Goal: Communication & Community: Answer question/provide support

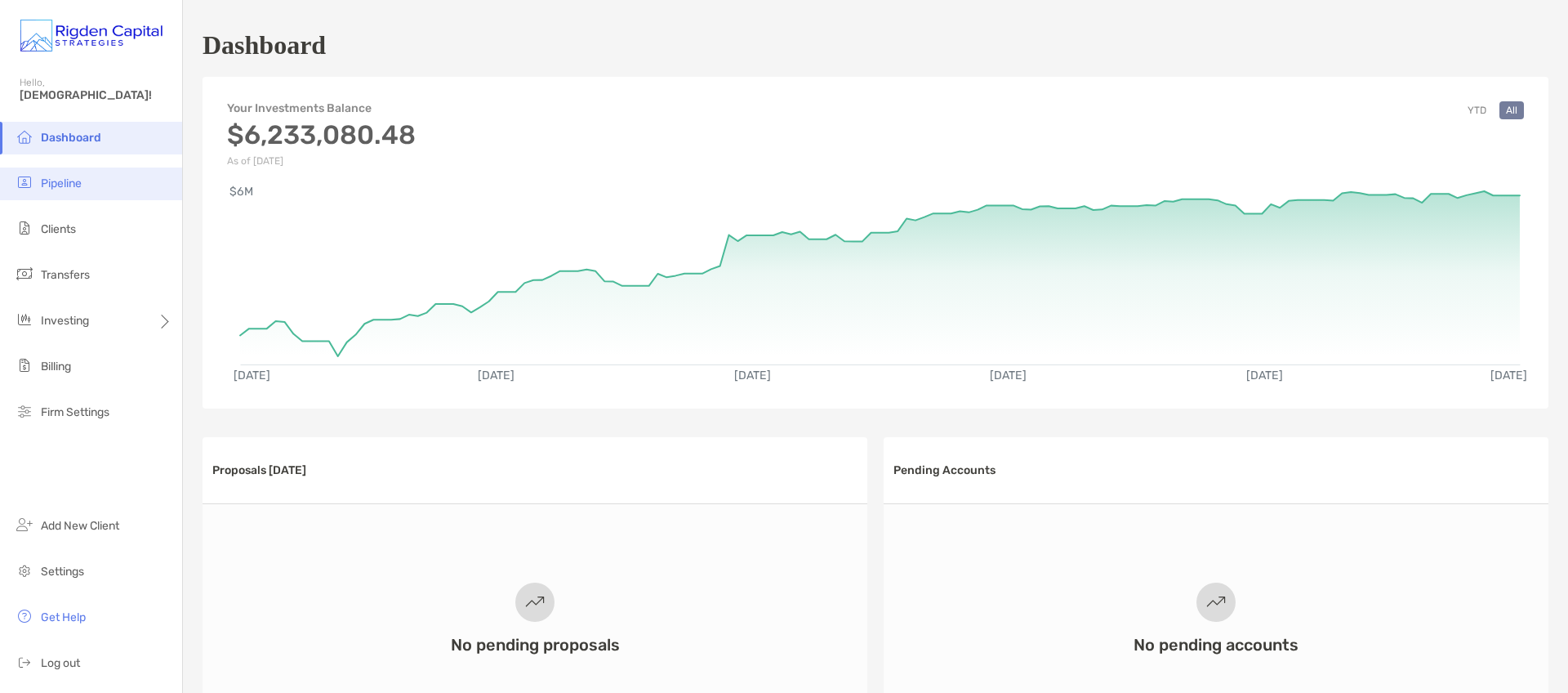
click at [85, 184] on li "Pipeline" at bounding box center [91, 183] width 182 height 33
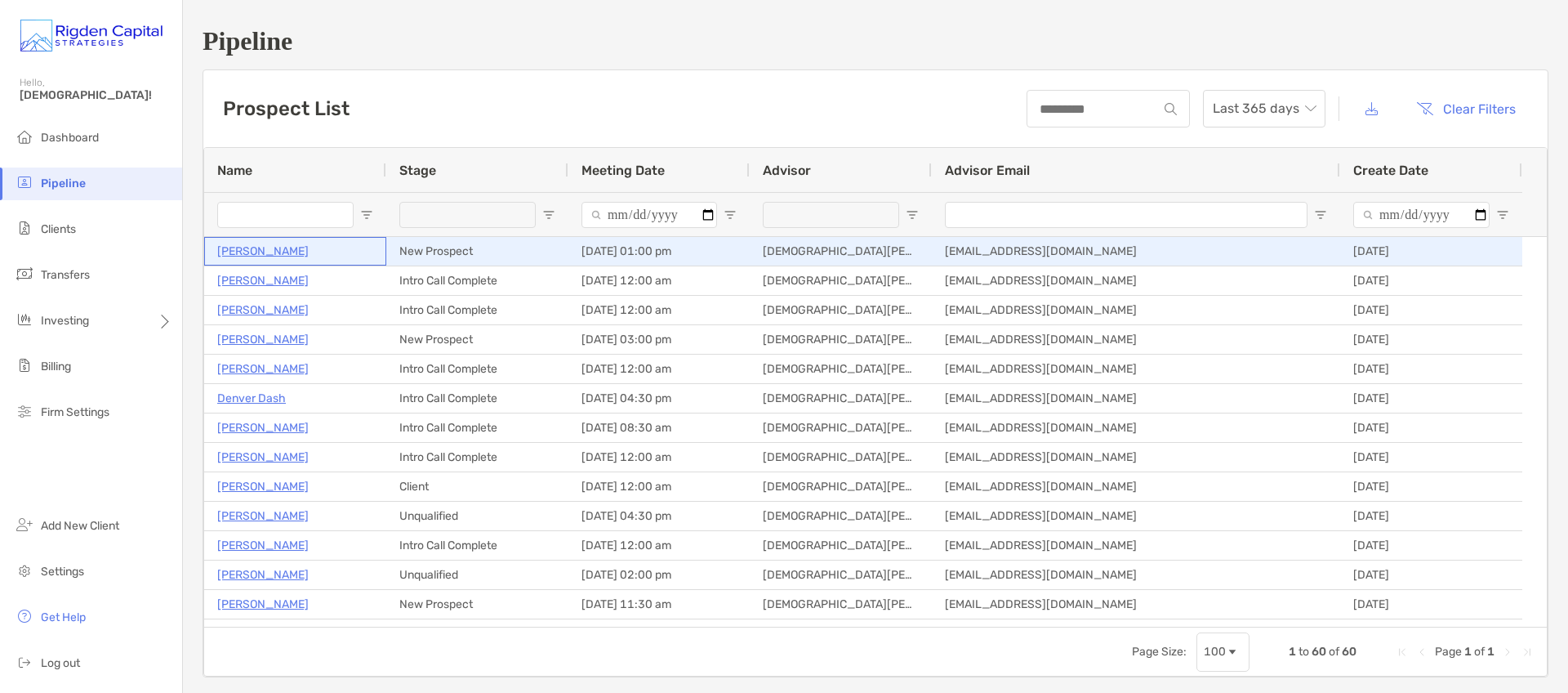
click at [264, 251] on p "Cathy Michael" at bounding box center [263, 250] width 92 height 20
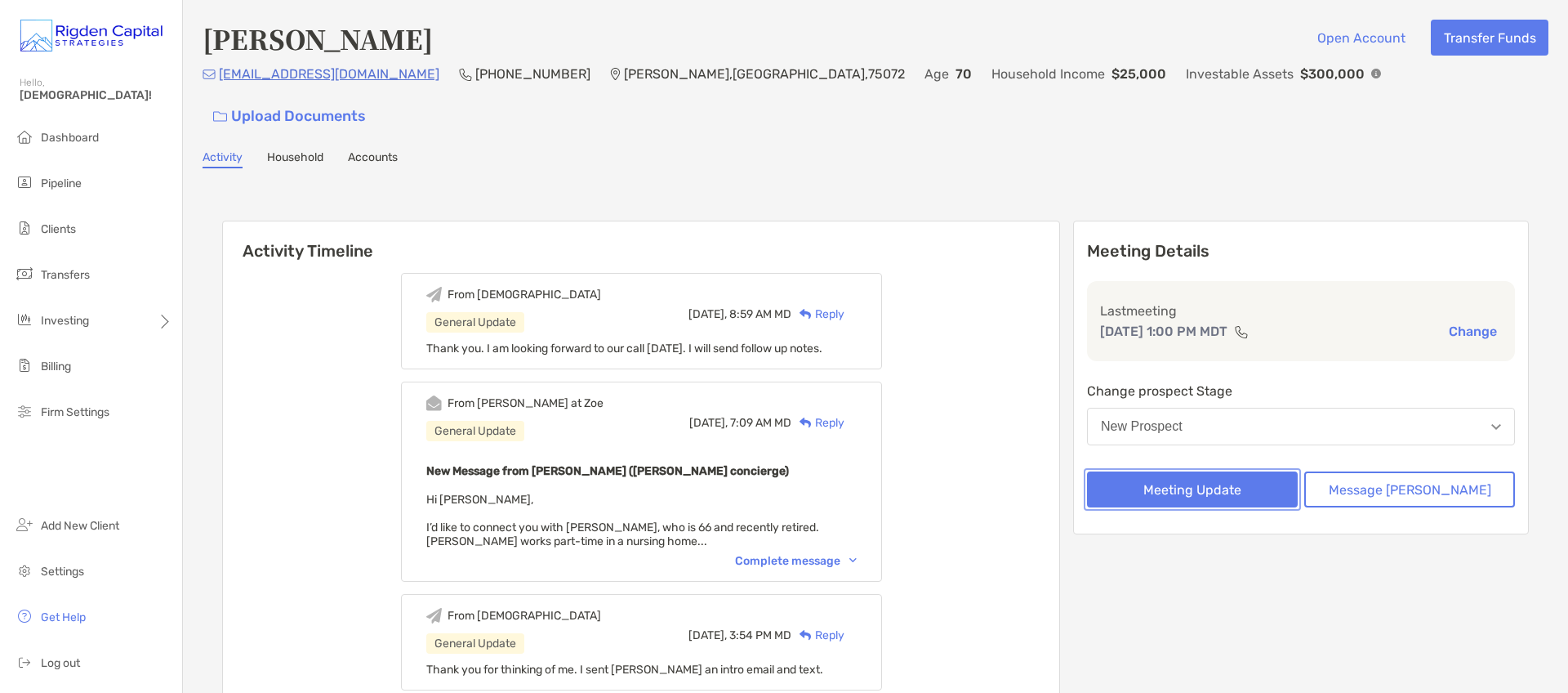
click at [1230, 472] on button "Meeting Update" at bounding box center [1192, 489] width 211 height 36
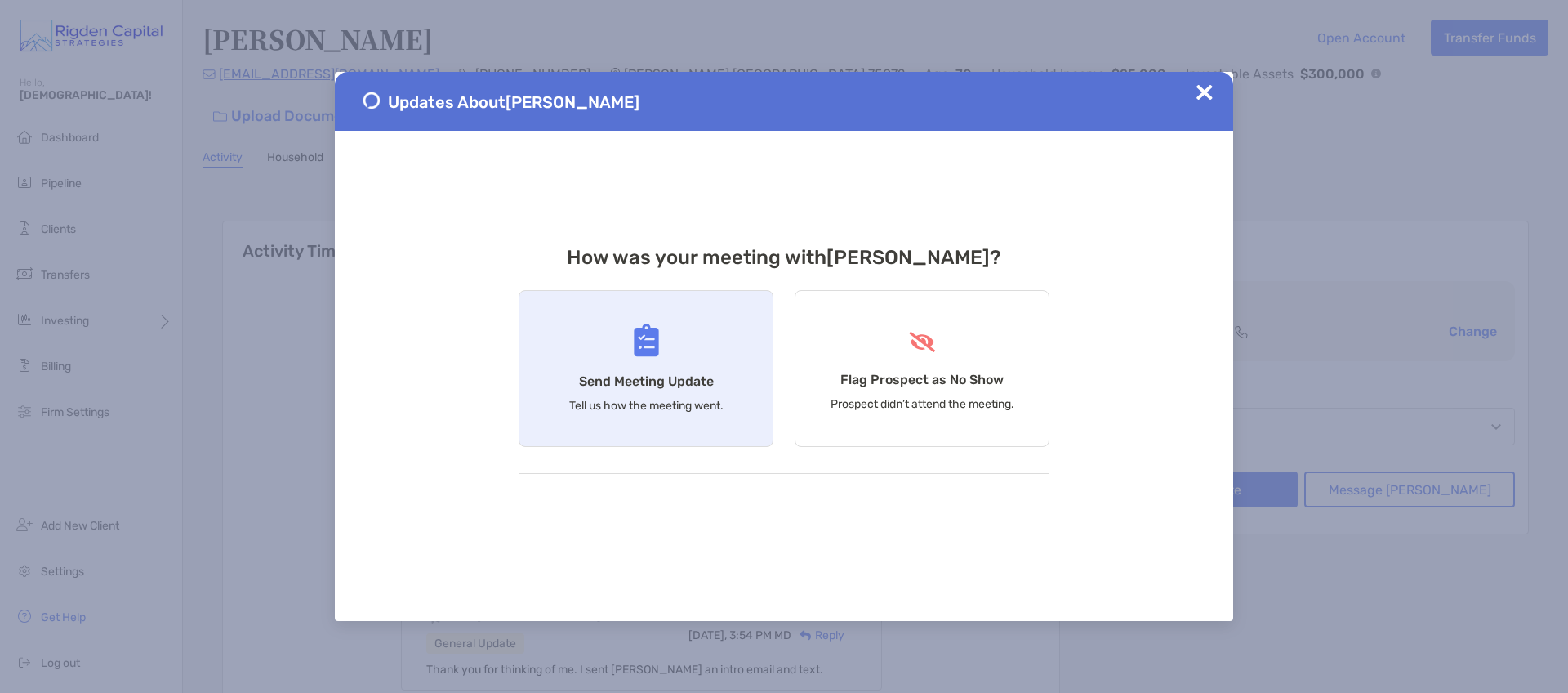
click at [670, 381] on h4 "Send Meeting Update" at bounding box center [646, 381] width 135 height 16
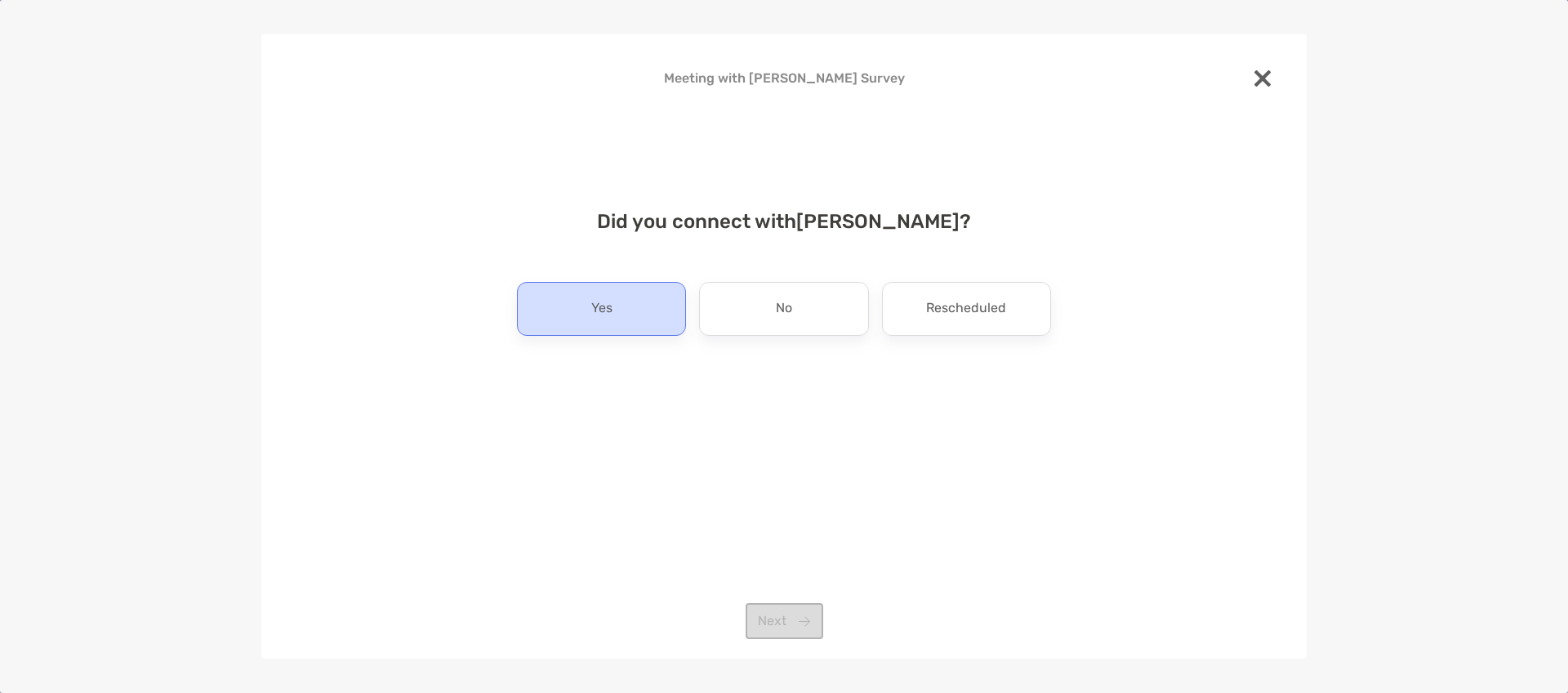
click at [631, 302] on div "Yes" at bounding box center [601, 309] width 169 height 54
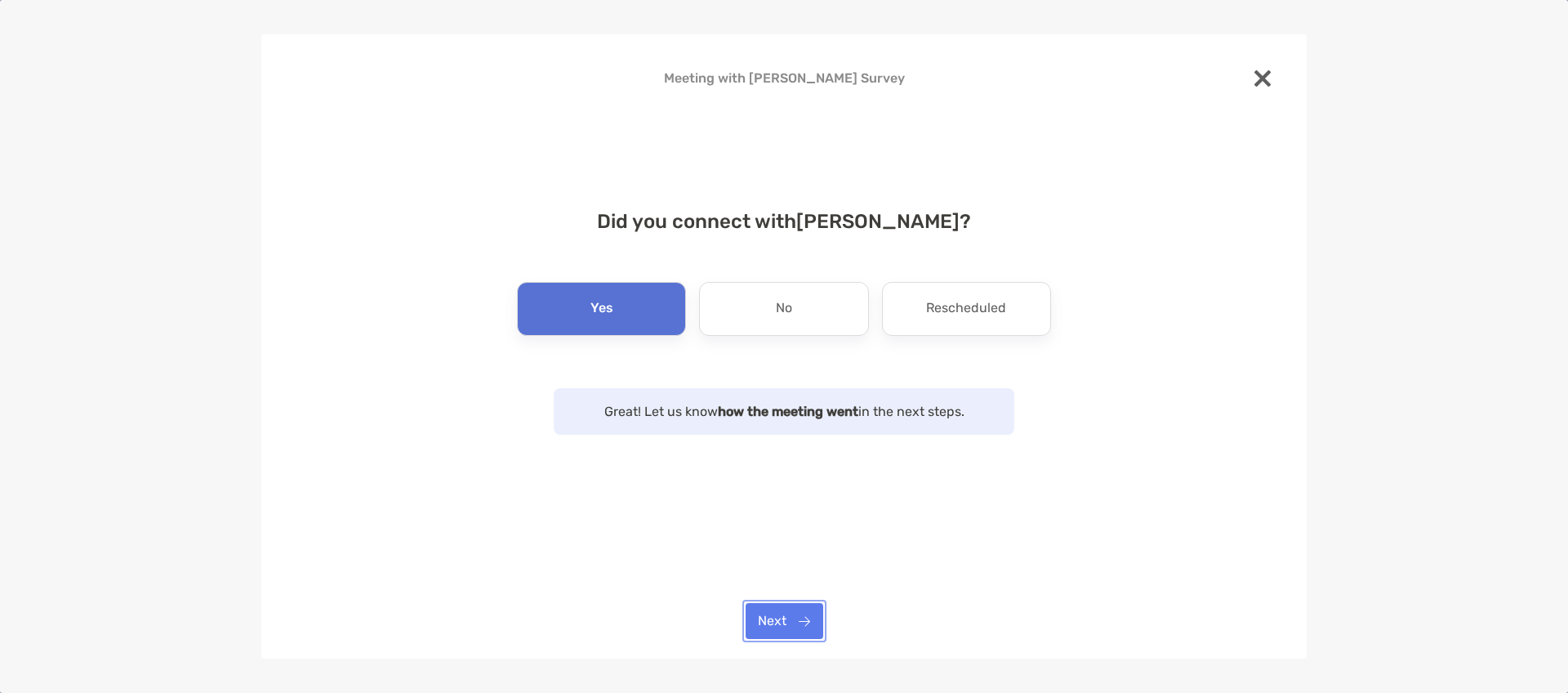
click at [788, 623] on button "Next" at bounding box center [784, 621] width 78 height 36
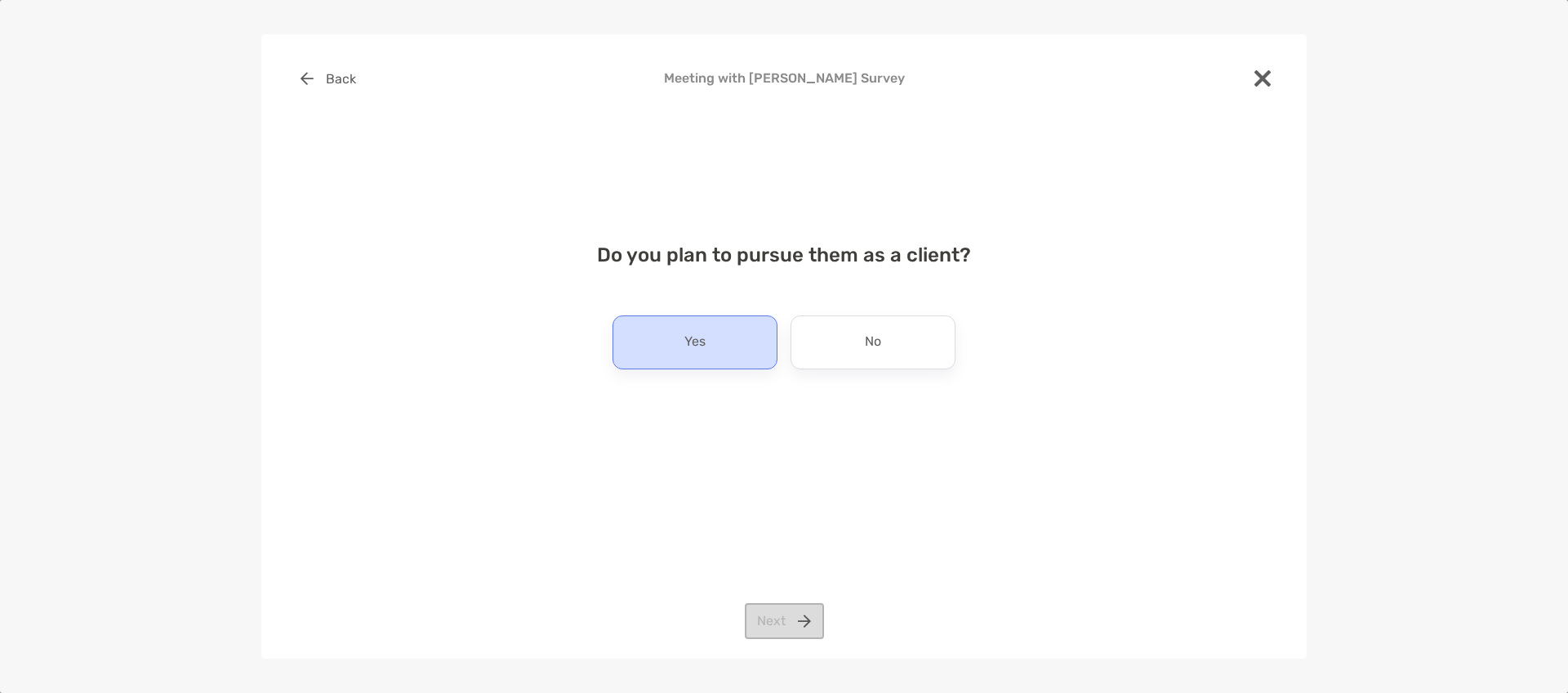
click at [713, 339] on div "Yes" at bounding box center [695, 342] width 165 height 54
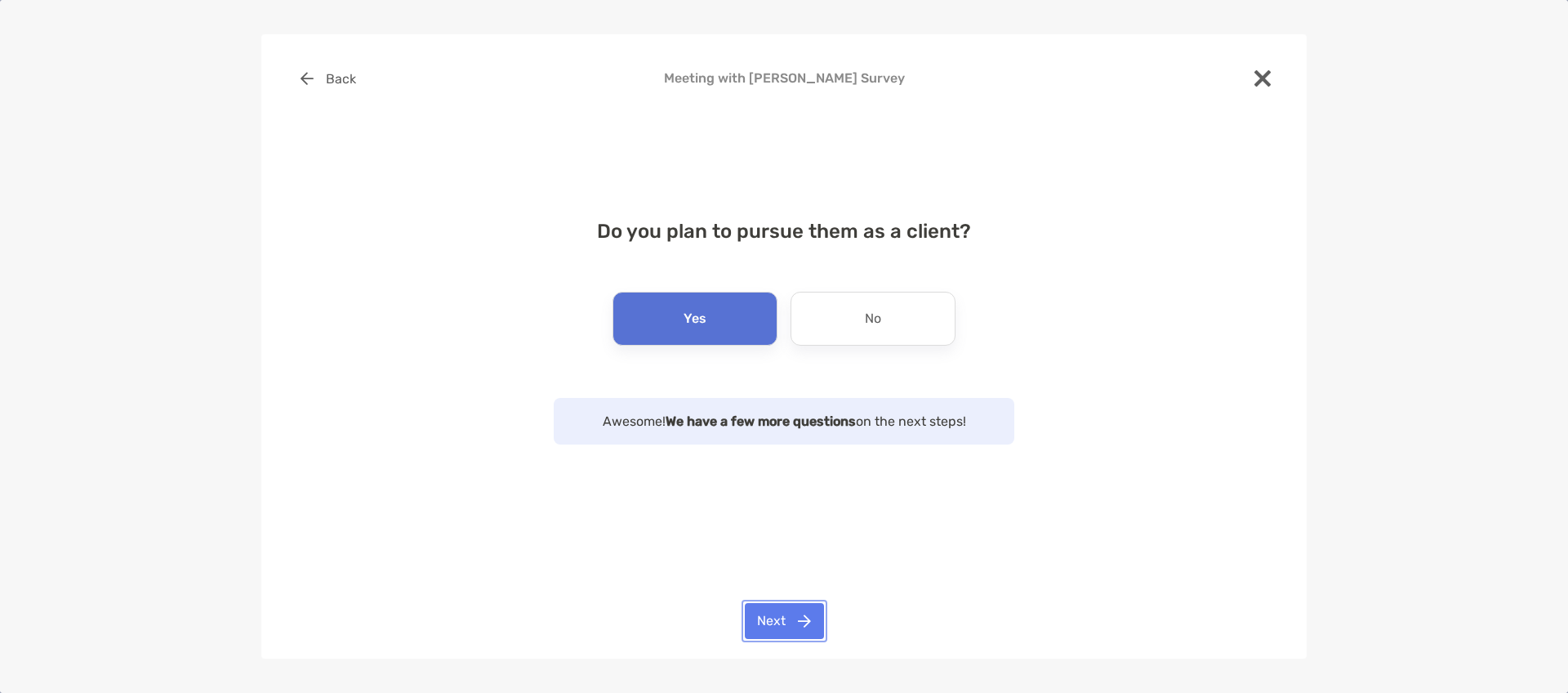
click at [786, 616] on button "Next" at bounding box center [784, 621] width 79 height 36
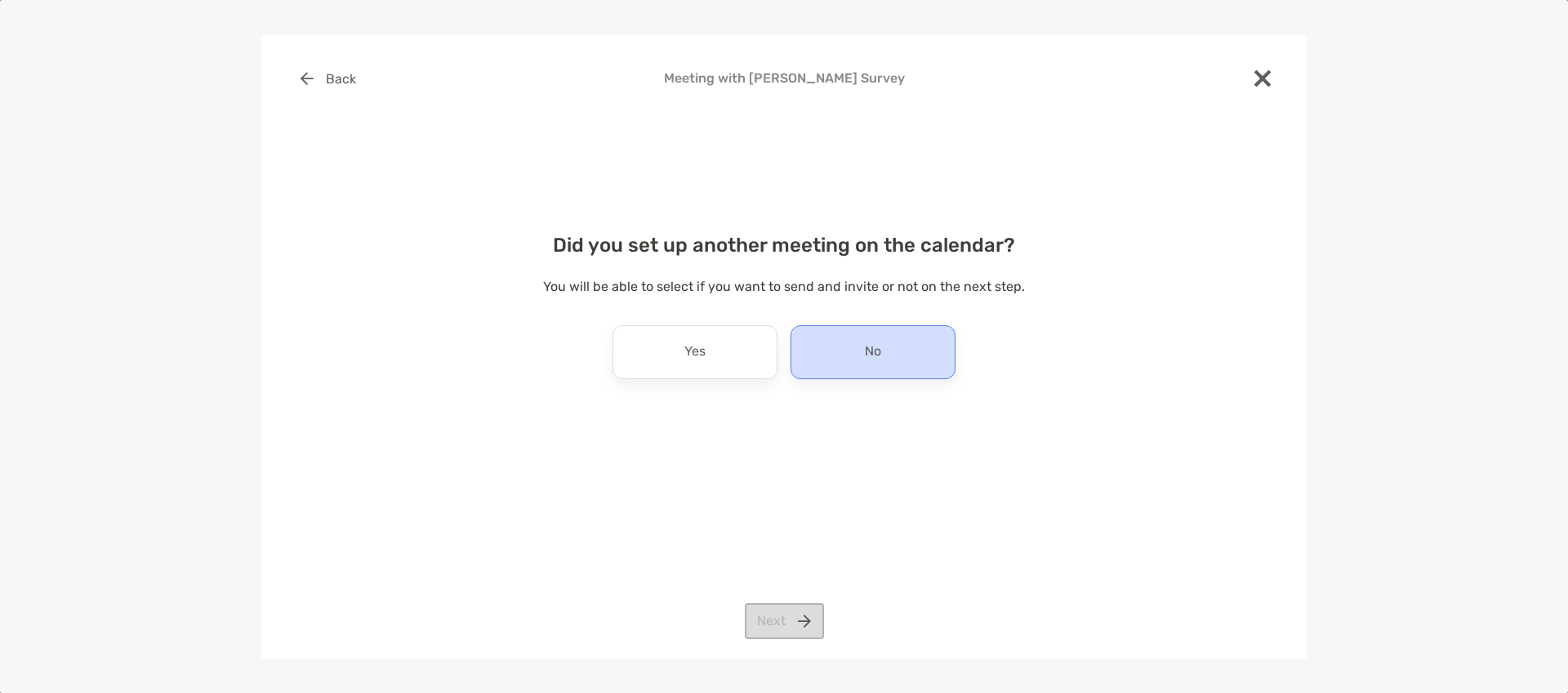
click at [840, 355] on div "No" at bounding box center [873, 352] width 165 height 54
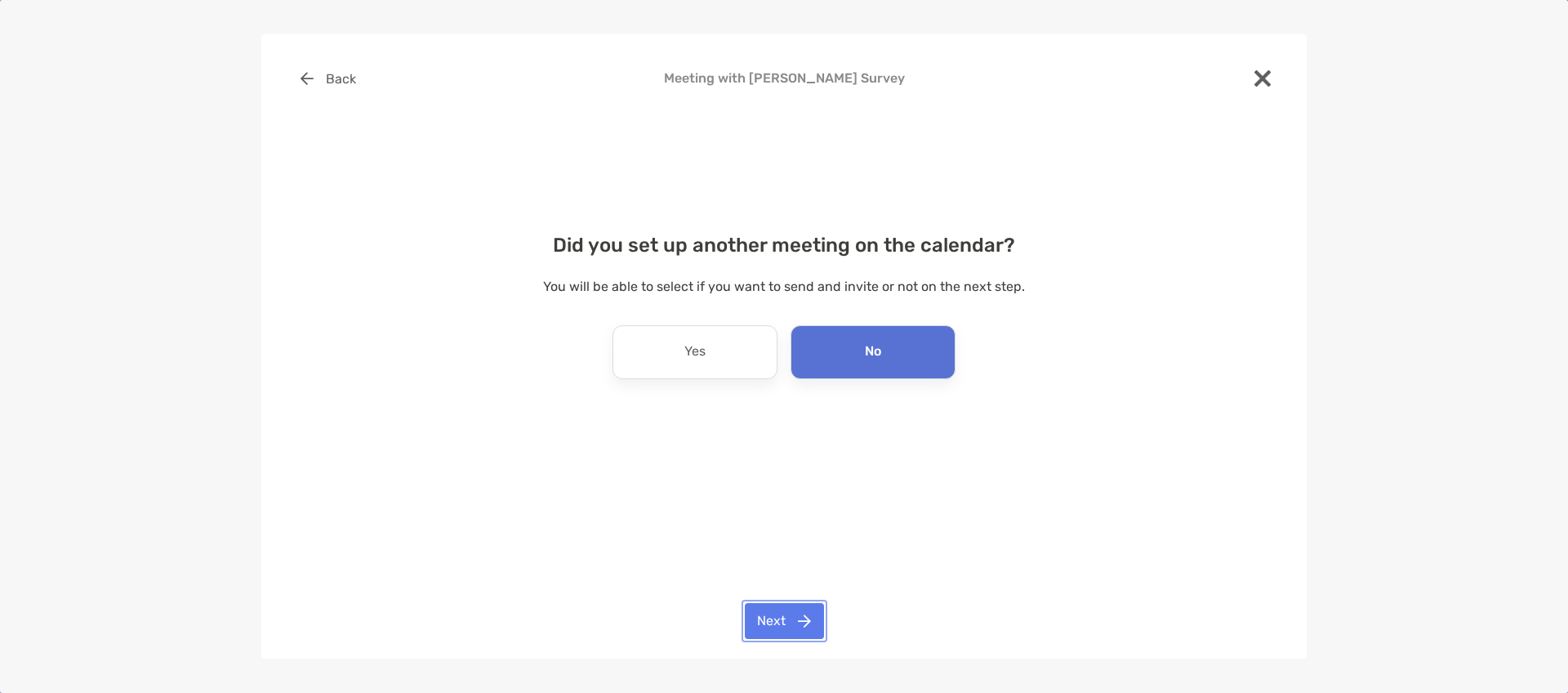
click at [799, 622] on button "Next" at bounding box center [784, 621] width 79 height 36
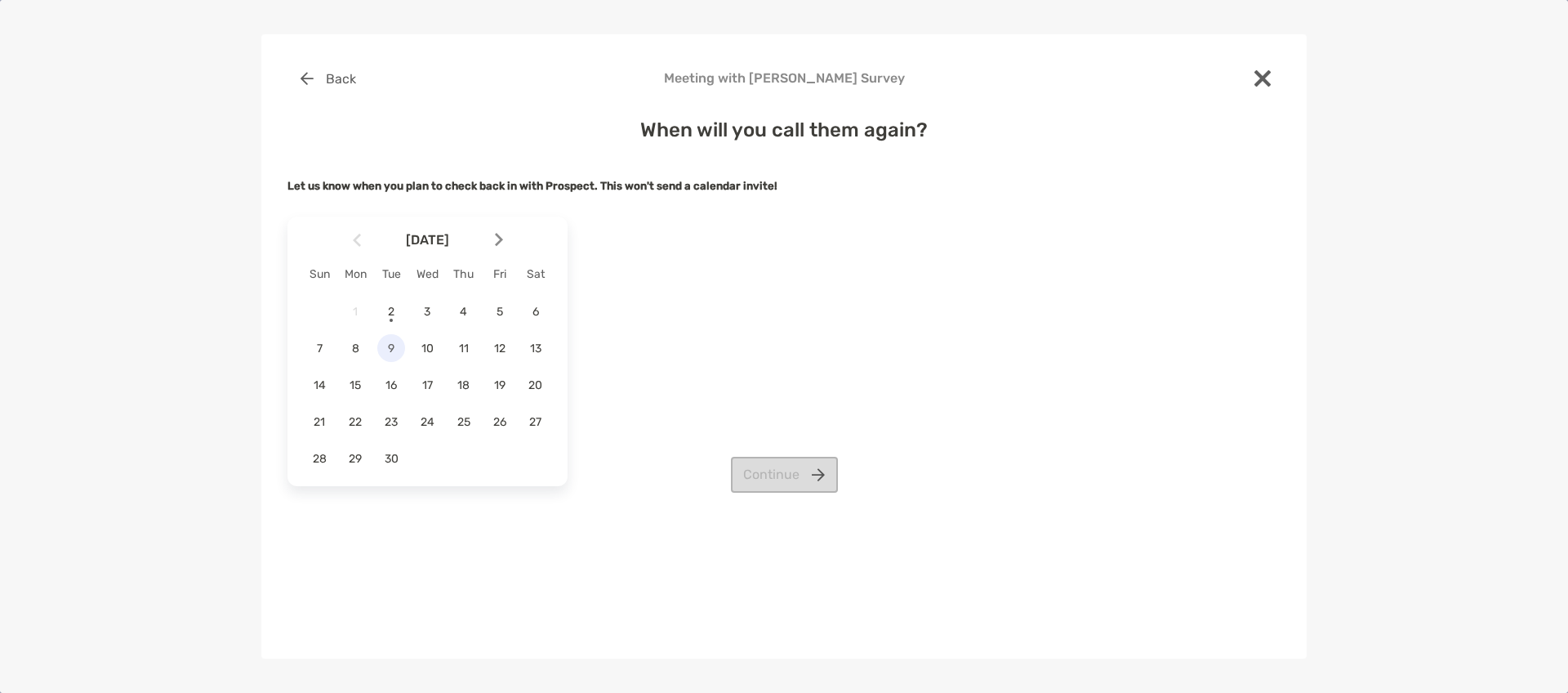
click at [395, 347] on span "9" at bounding box center [390, 348] width 27 height 14
click at [781, 477] on button "Continue" at bounding box center [784, 474] width 107 height 36
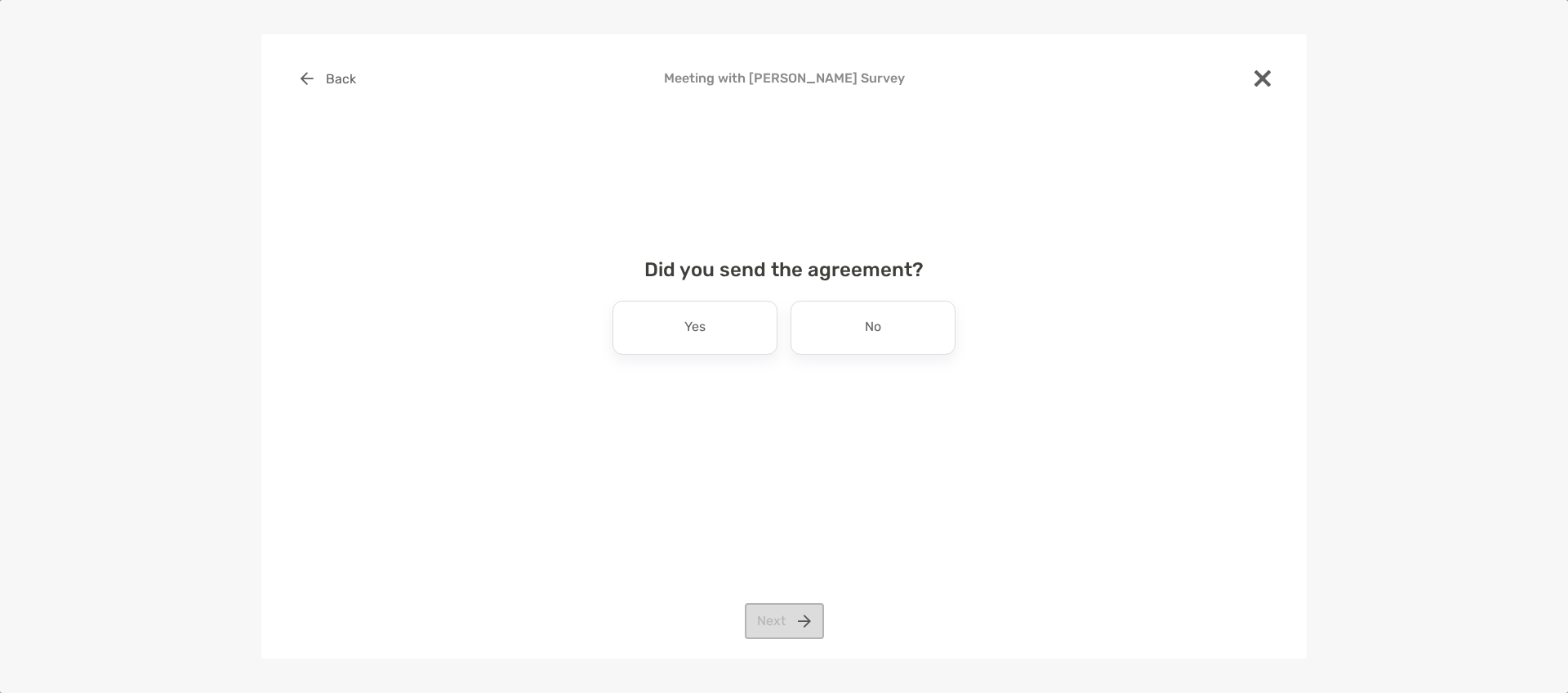
drag, startPoint x: 823, startPoint y: 339, endPoint x: 825, endPoint y: 406, distance: 67.0
click at [823, 339] on div "No" at bounding box center [873, 327] width 165 height 54
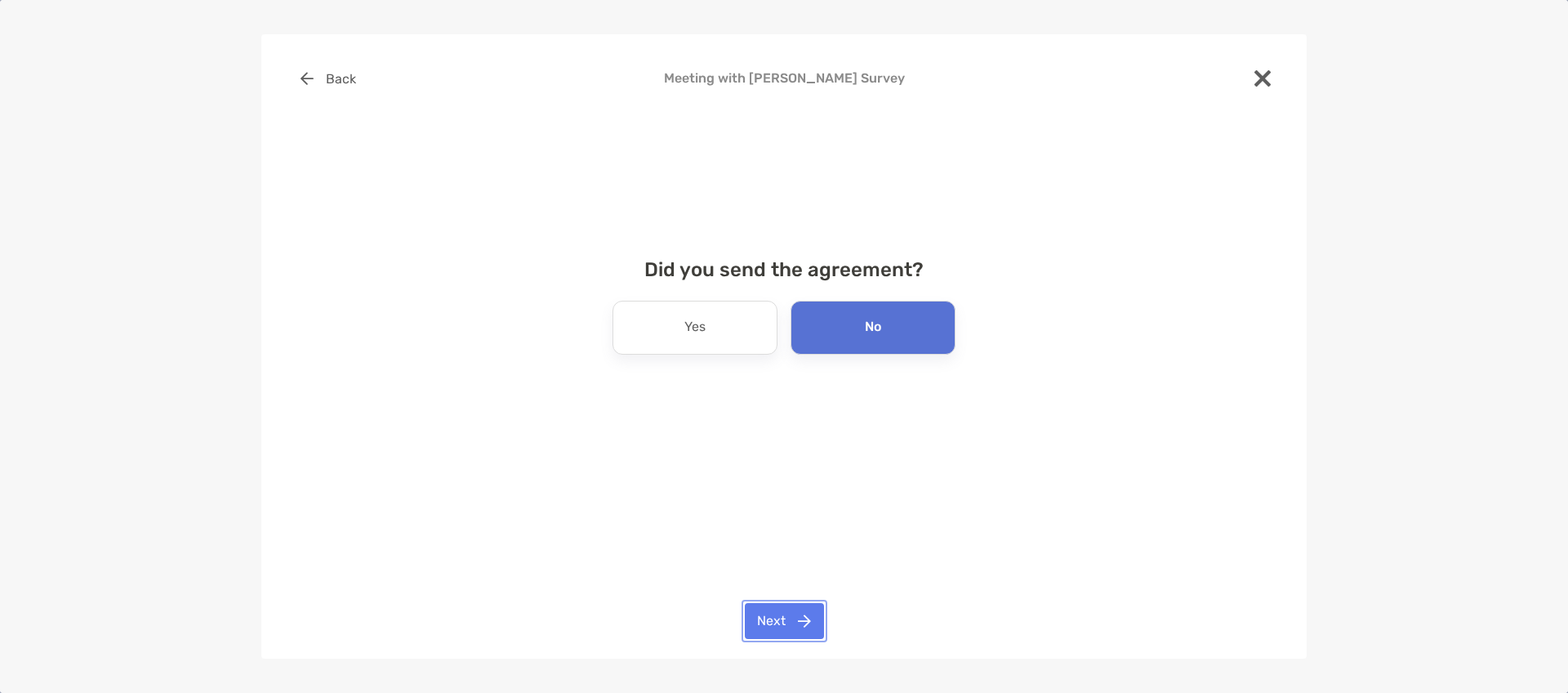
click at [777, 614] on button "Next" at bounding box center [784, 621] width 79 height 36
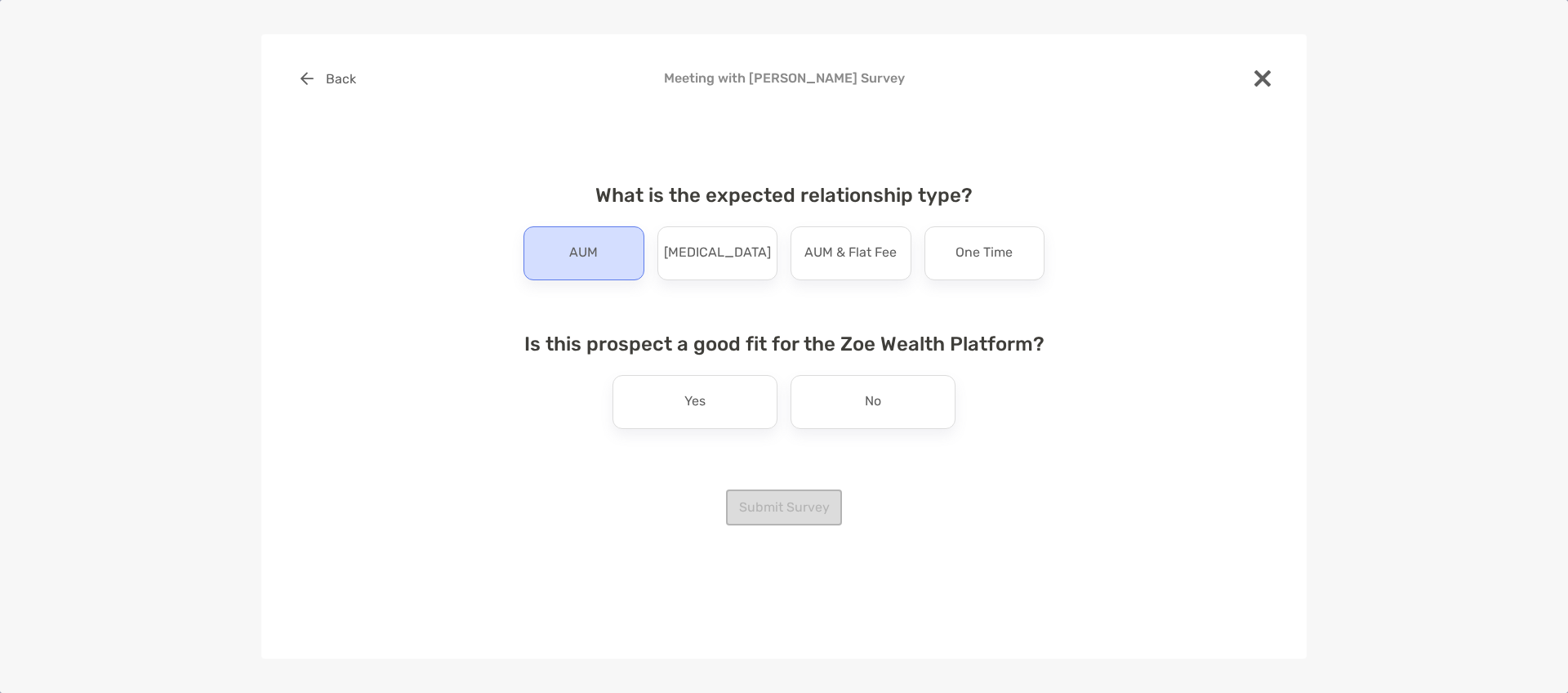
click at [610, 257] on div "AUM" at bounding box center [583, 253] width 121 height 54
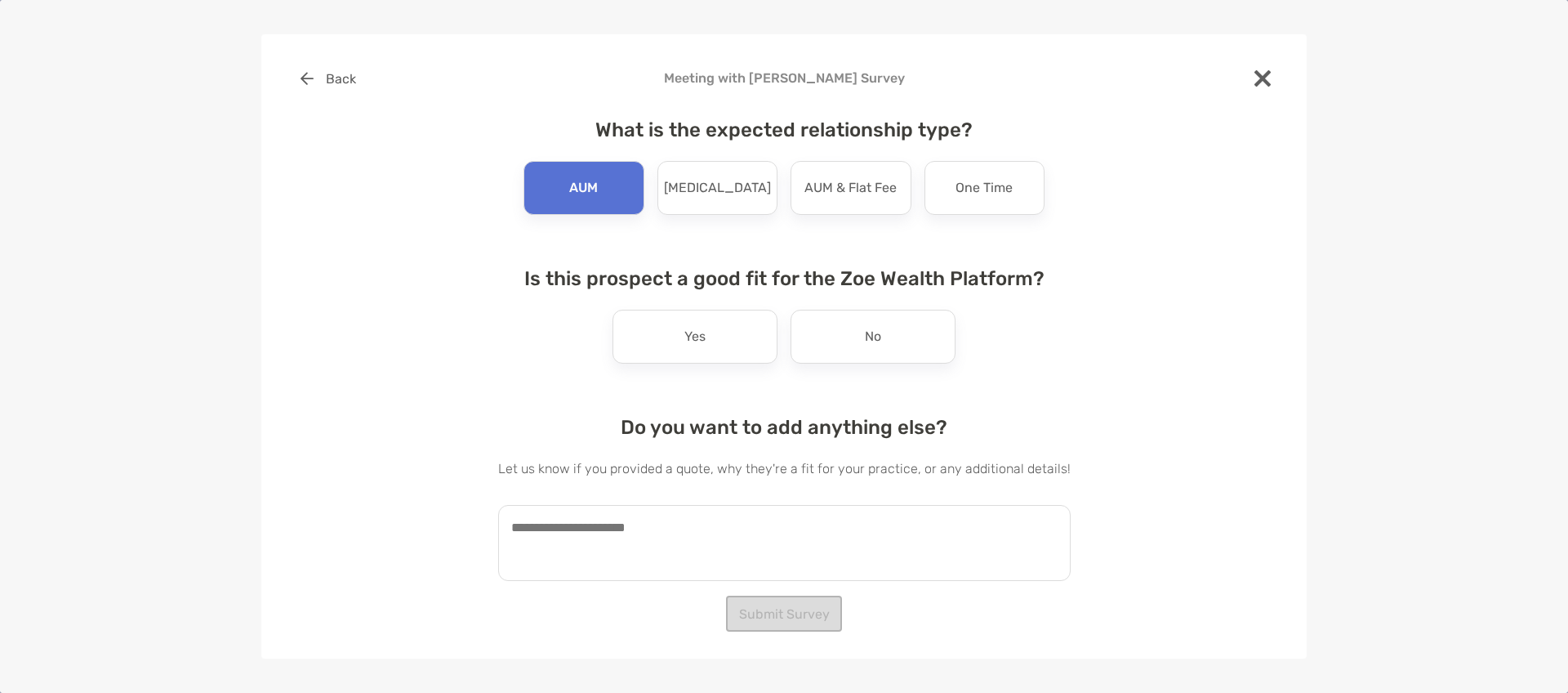
drag, startPoint x: 635, startPoint y: 516, endPoint x: 619, endPoint y: 488, distance: 32.2
click at [635, 516] on textarea at bounding box center [784, 543] width 572 height 76
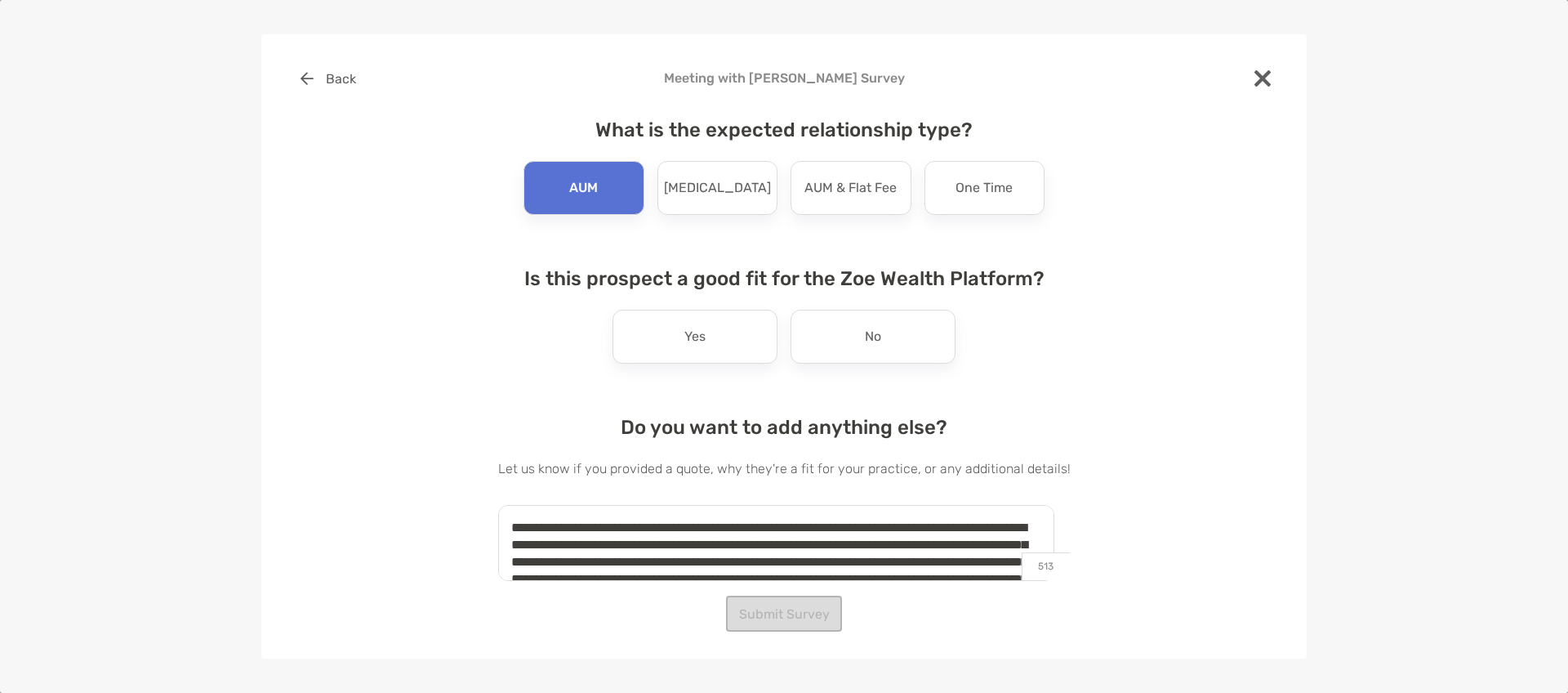
drag, startPoint x: 933, startPoint y: 576, endPoint x: 524, endPoint y: 503, distance: 415.5
click at [524, 503] on div "**********" at bounding box center [784, 498] width 572 height 165
type textarea "**********"
click at [716, 350] on div "Yes" at bounding box center [695, 336] width 165 height 54
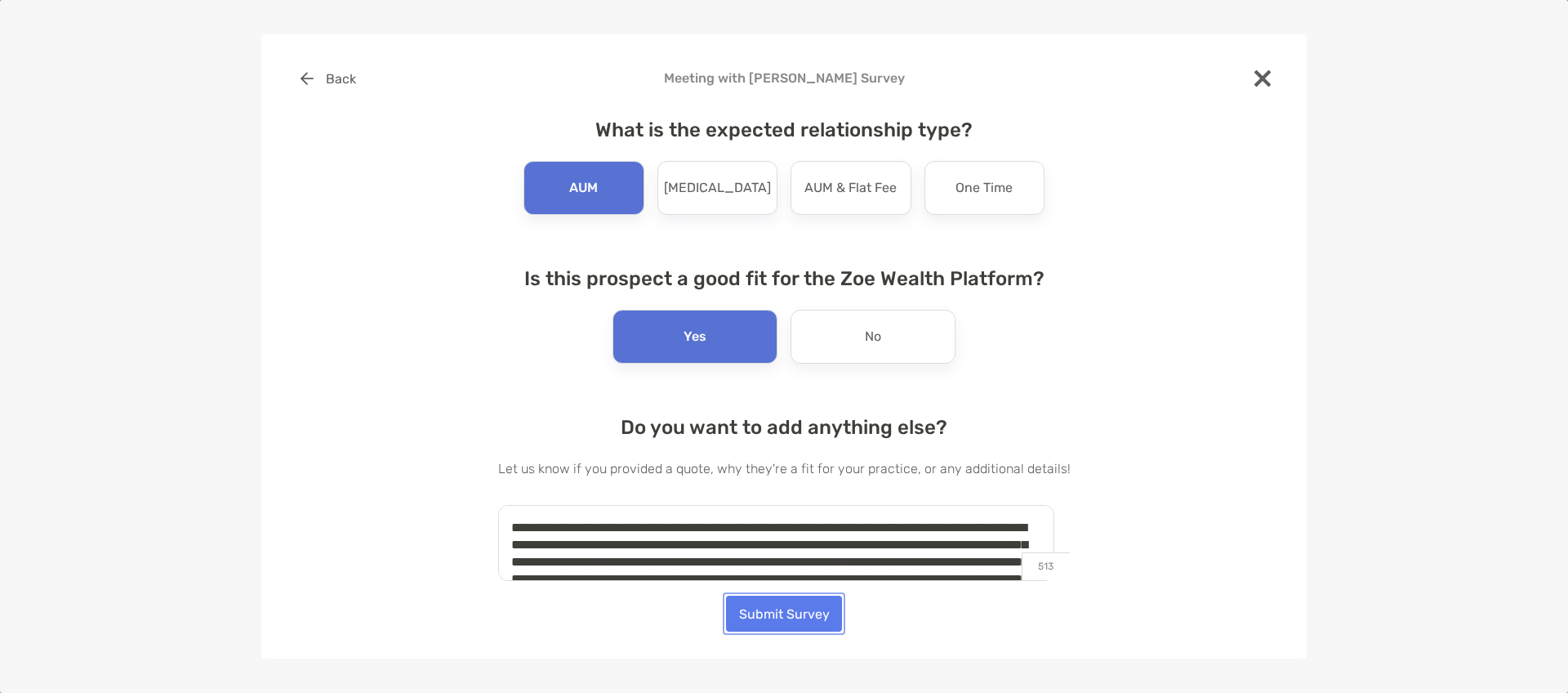
click at [801, 616] on button "Submit Survey" at bounding box center [784, 613] width 116 height 36
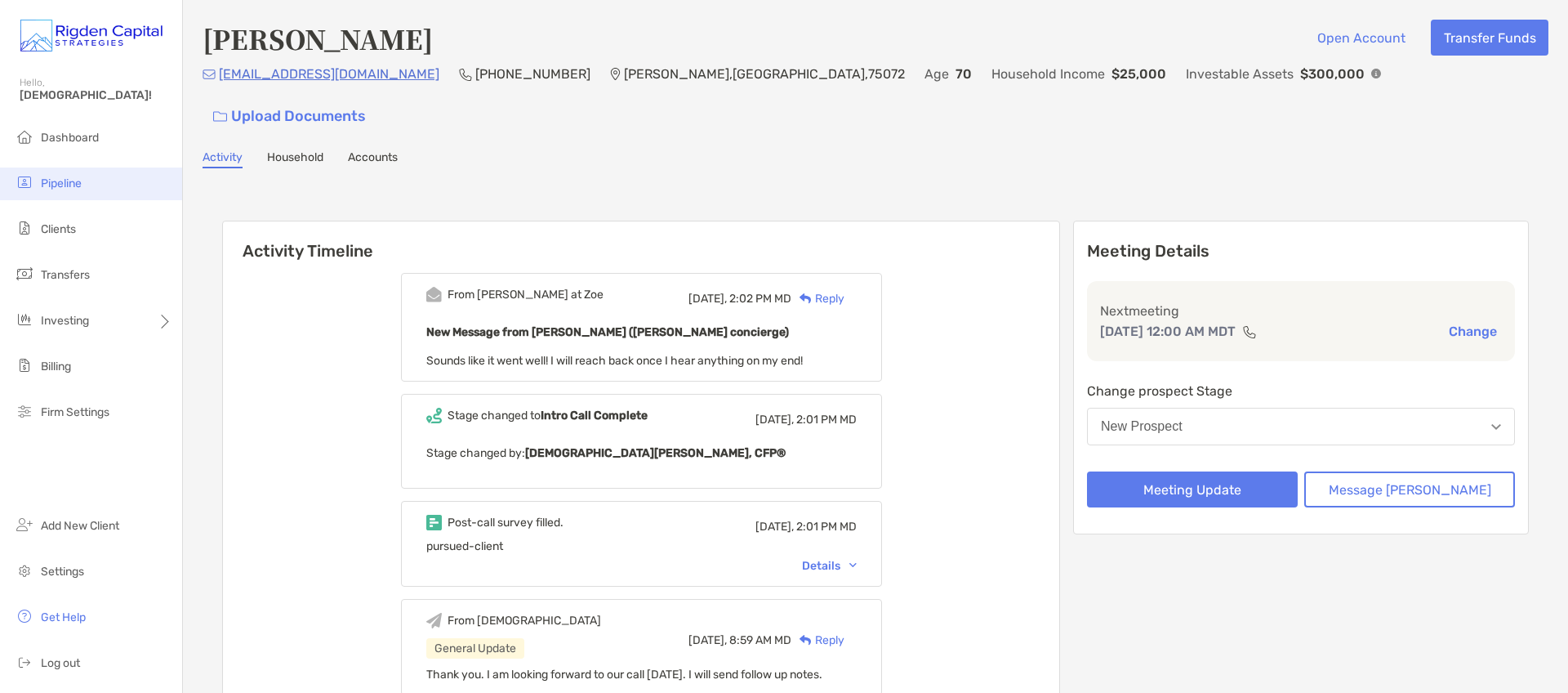
click at [74, 187] on span "Pipeline" at bounding box center [61, 183] width 41 height 14
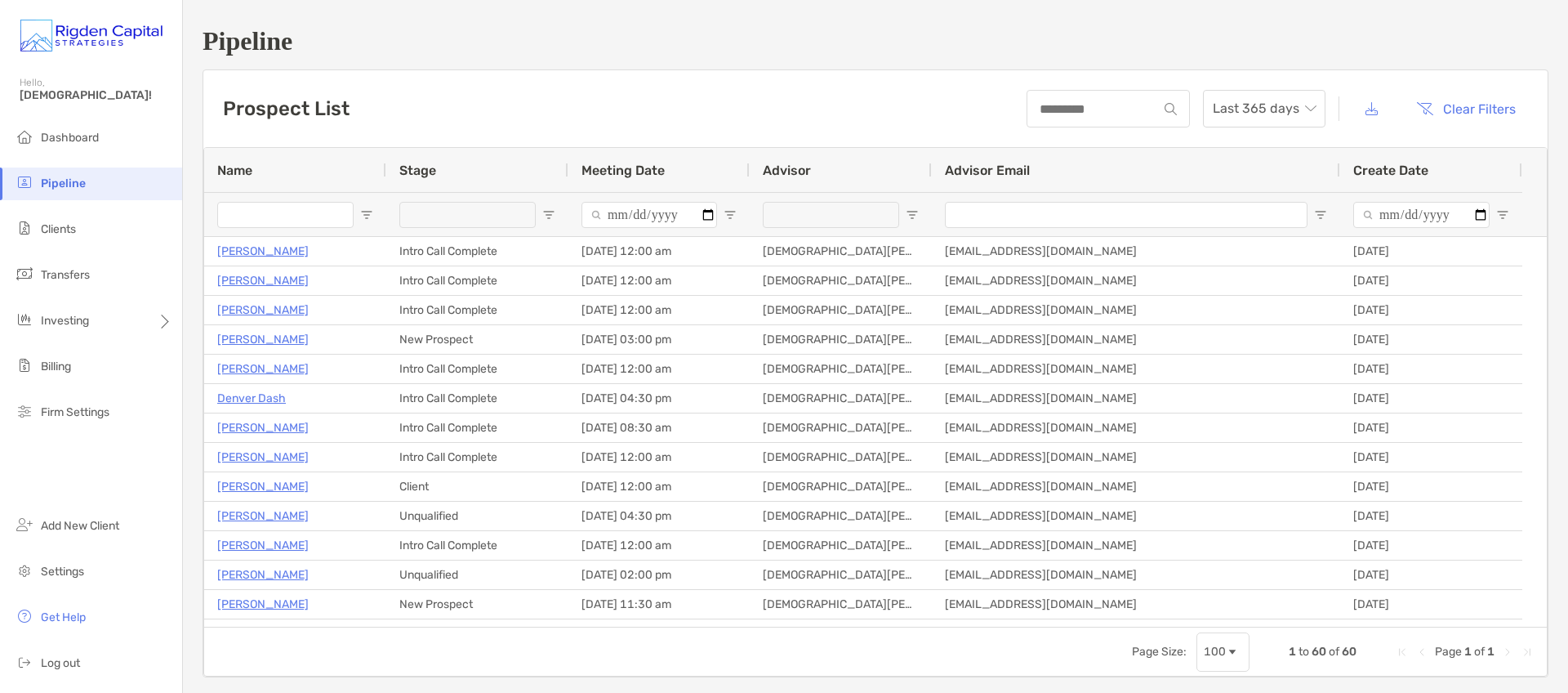
click at [294, 216] on input "Name Filter Input" at bounding box center [285, 215] width 137 height 26
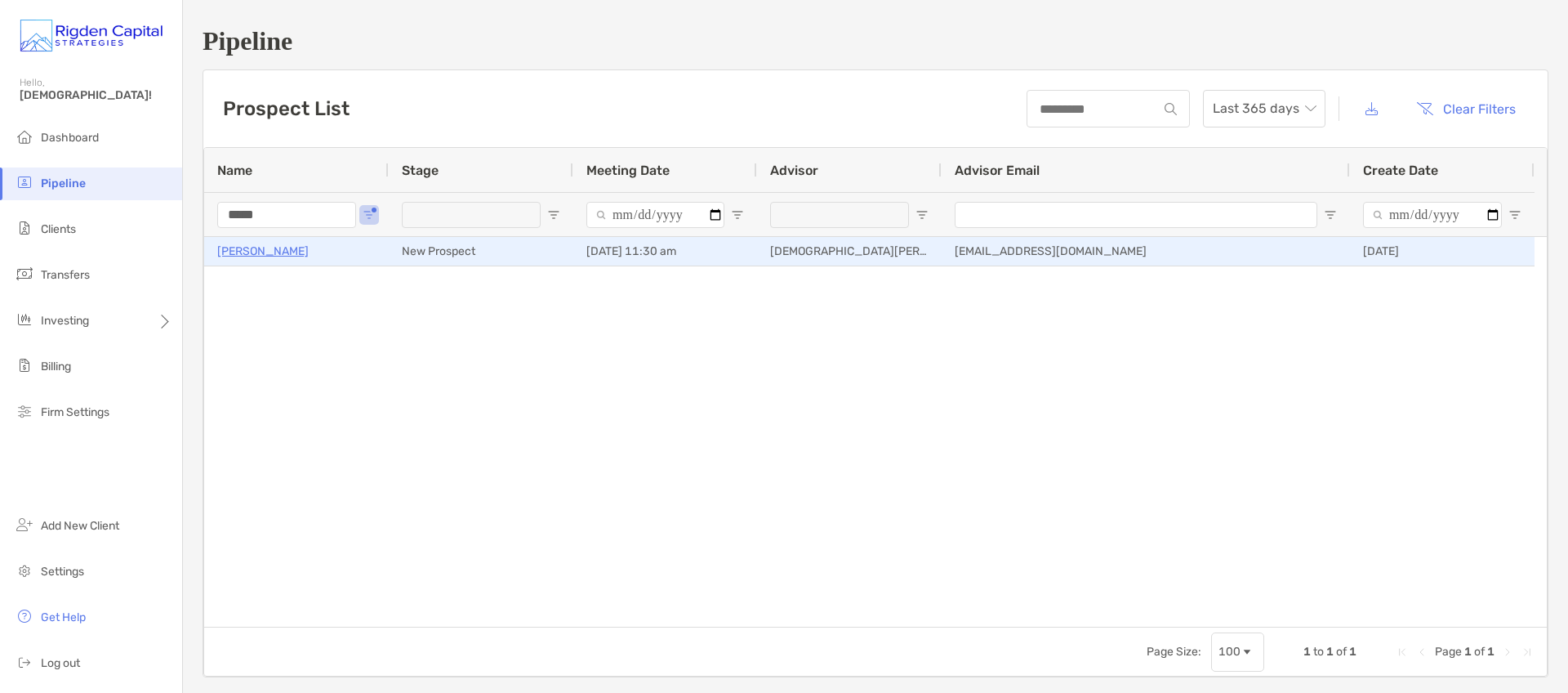
type input "*****"
click at [277, 255] on p "Ethan Caprara" at bounding box center [263, 250] width 92 height 20
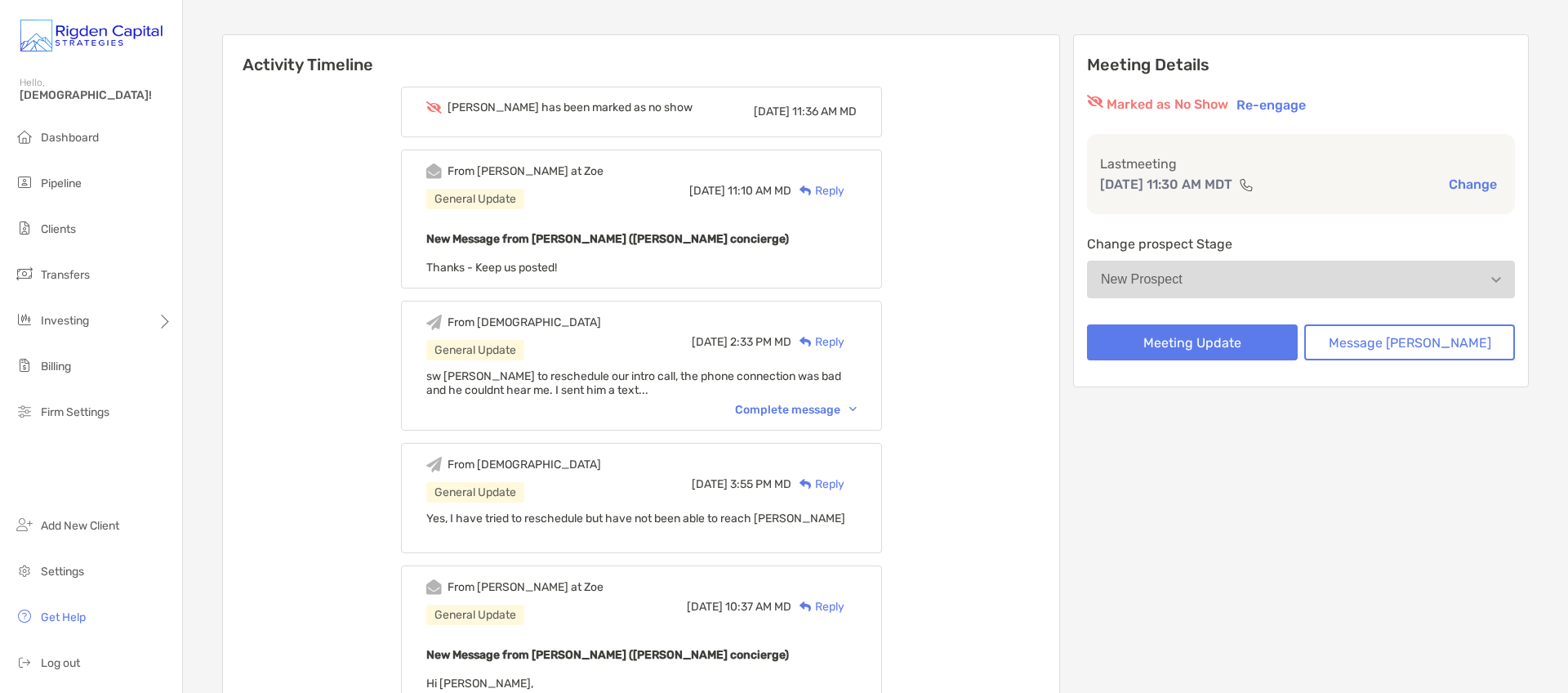
scroll to position [161, 0]
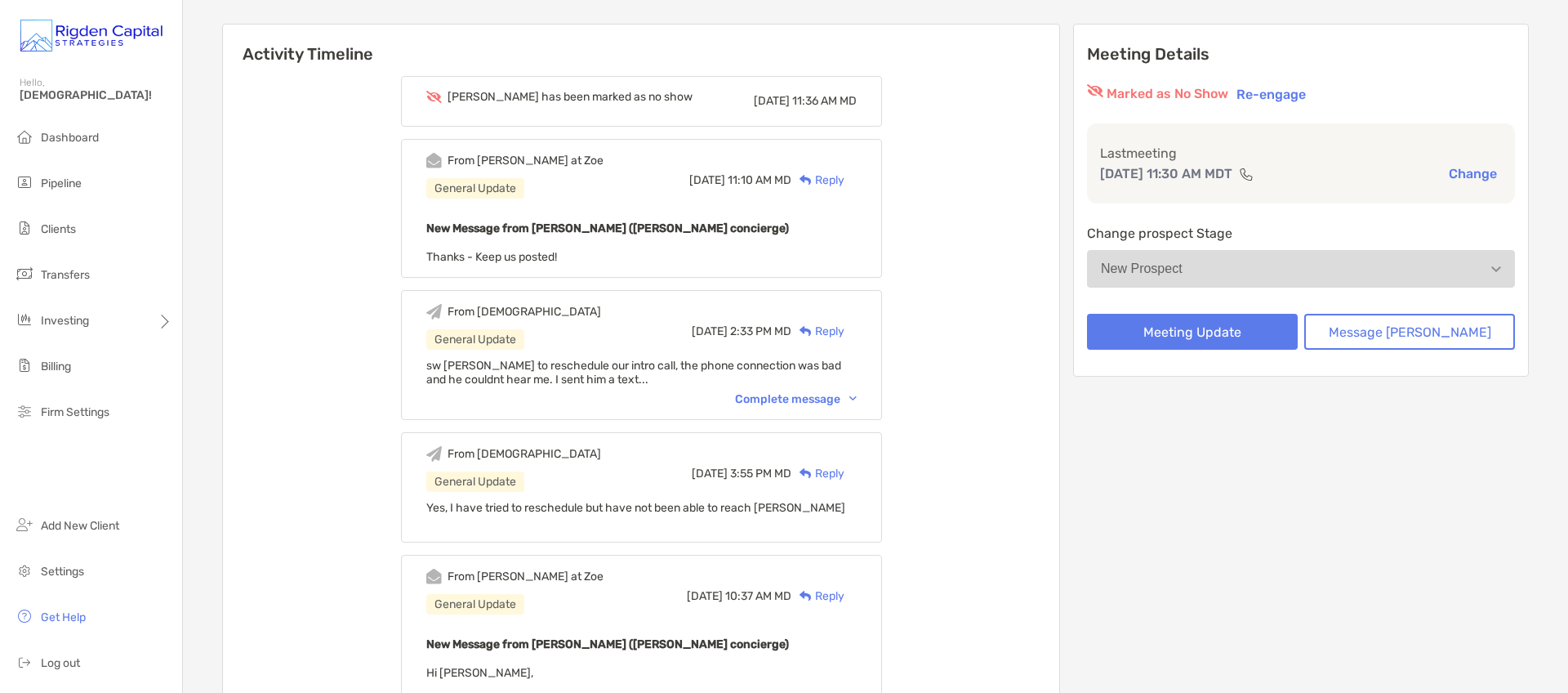
click at [799, 401] on div "Complete message" at bounding box center [796, 399] width 122 height 14
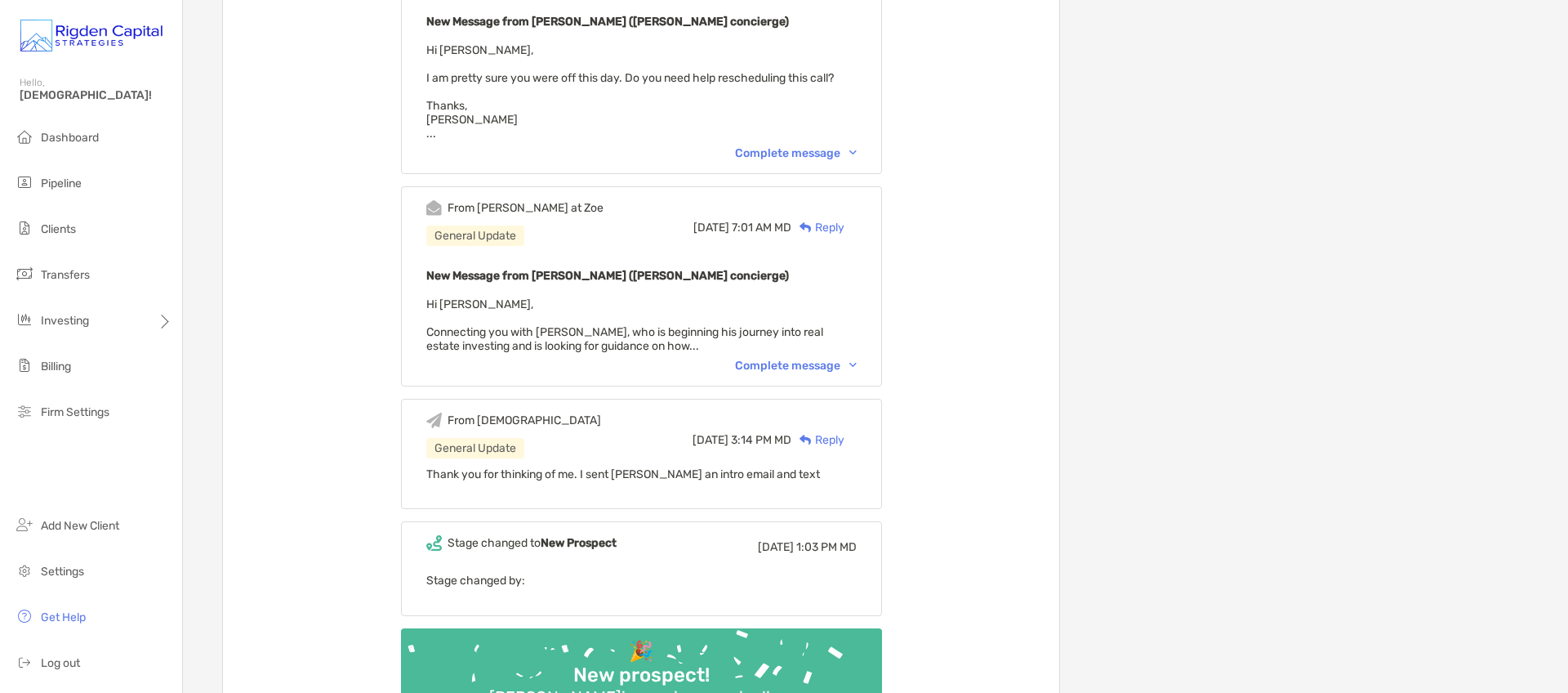
scroll to position [831, 0]
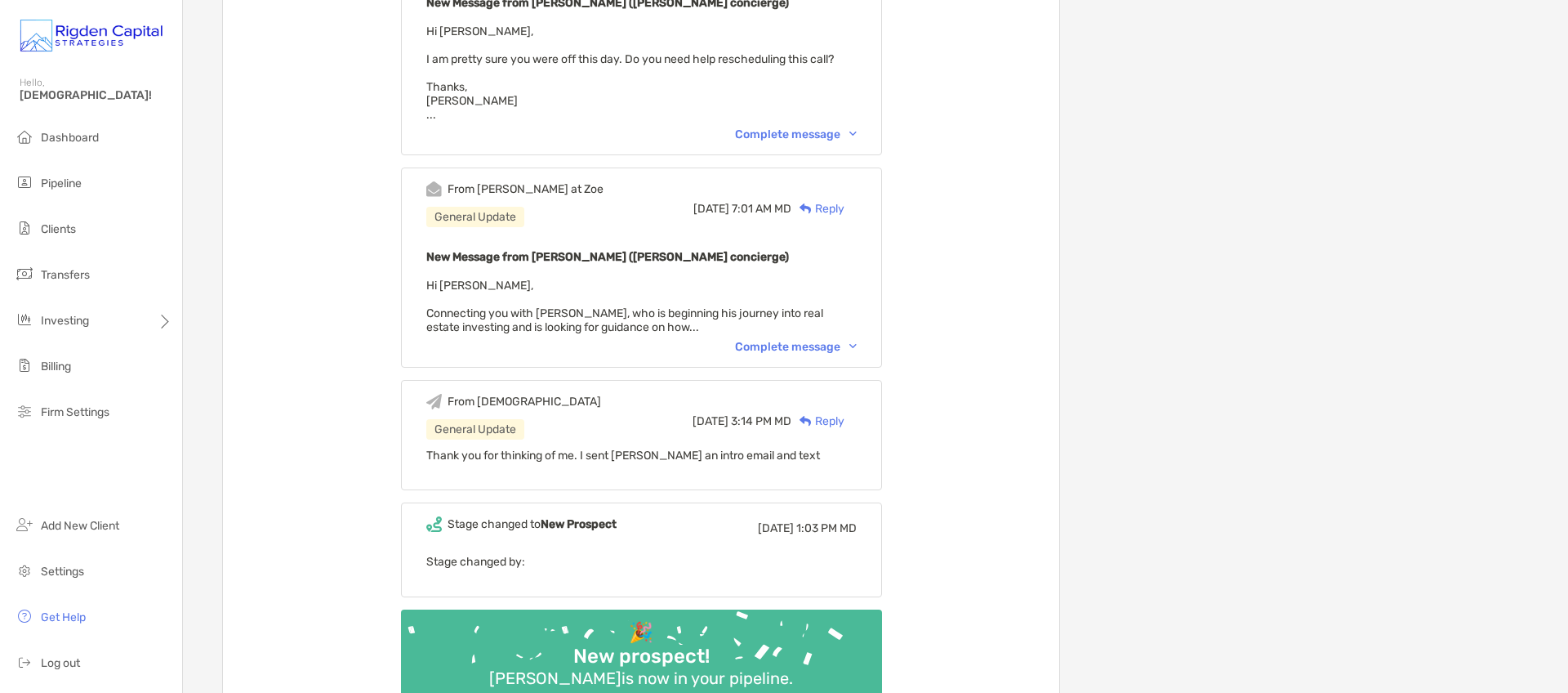
click at [791, 339] on div "Complete message" at bounding box center [796, 346] width 122 height 14
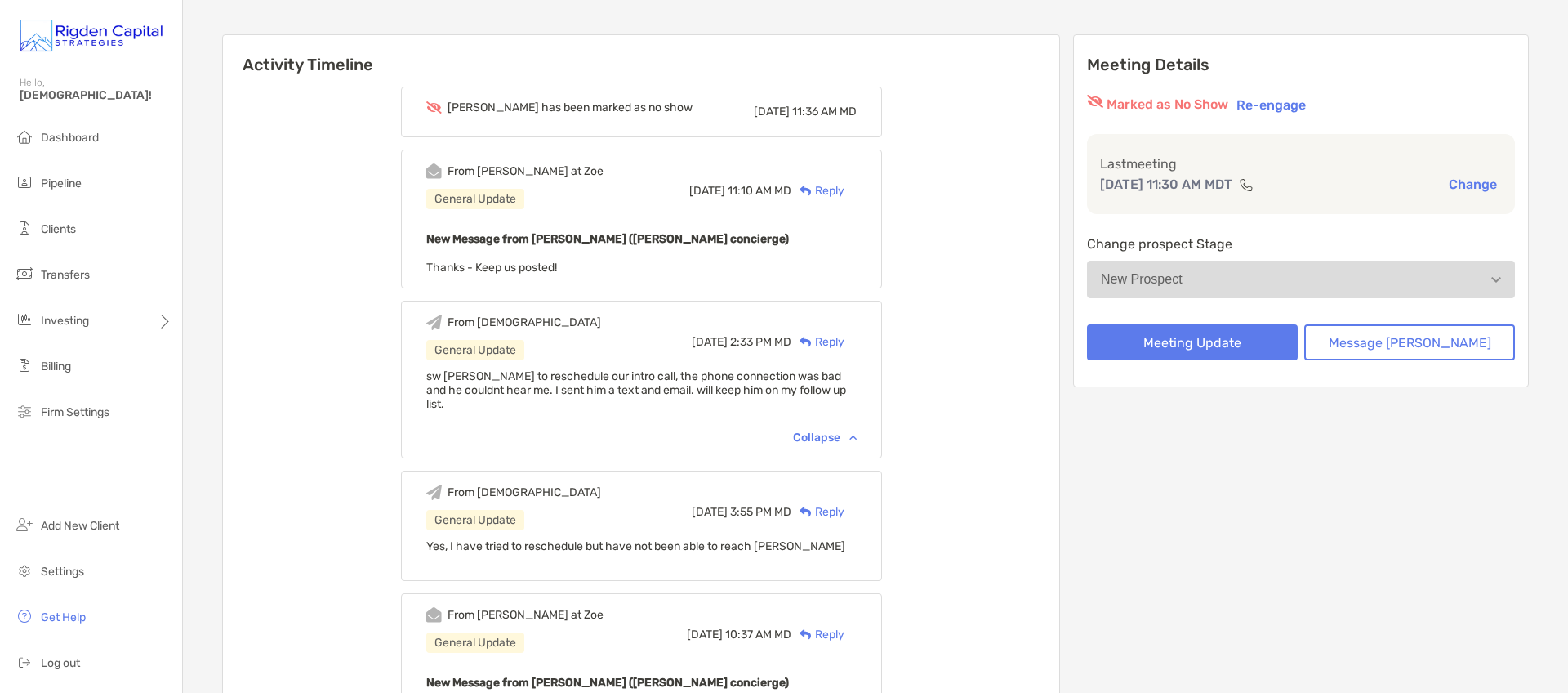
scroll to position [0, 0]
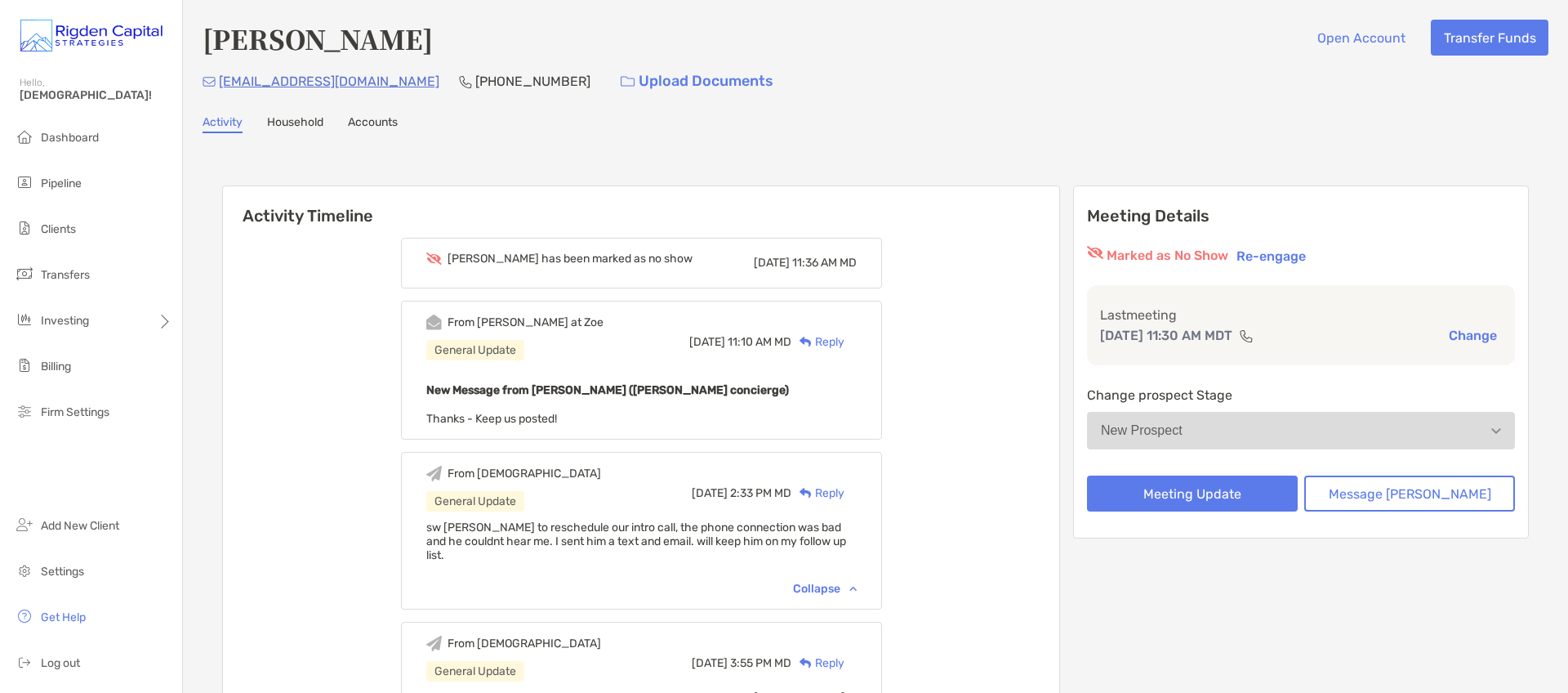
click at [844, 344] on div "Reply" at bounding box center [818, 341] width 53 height 17
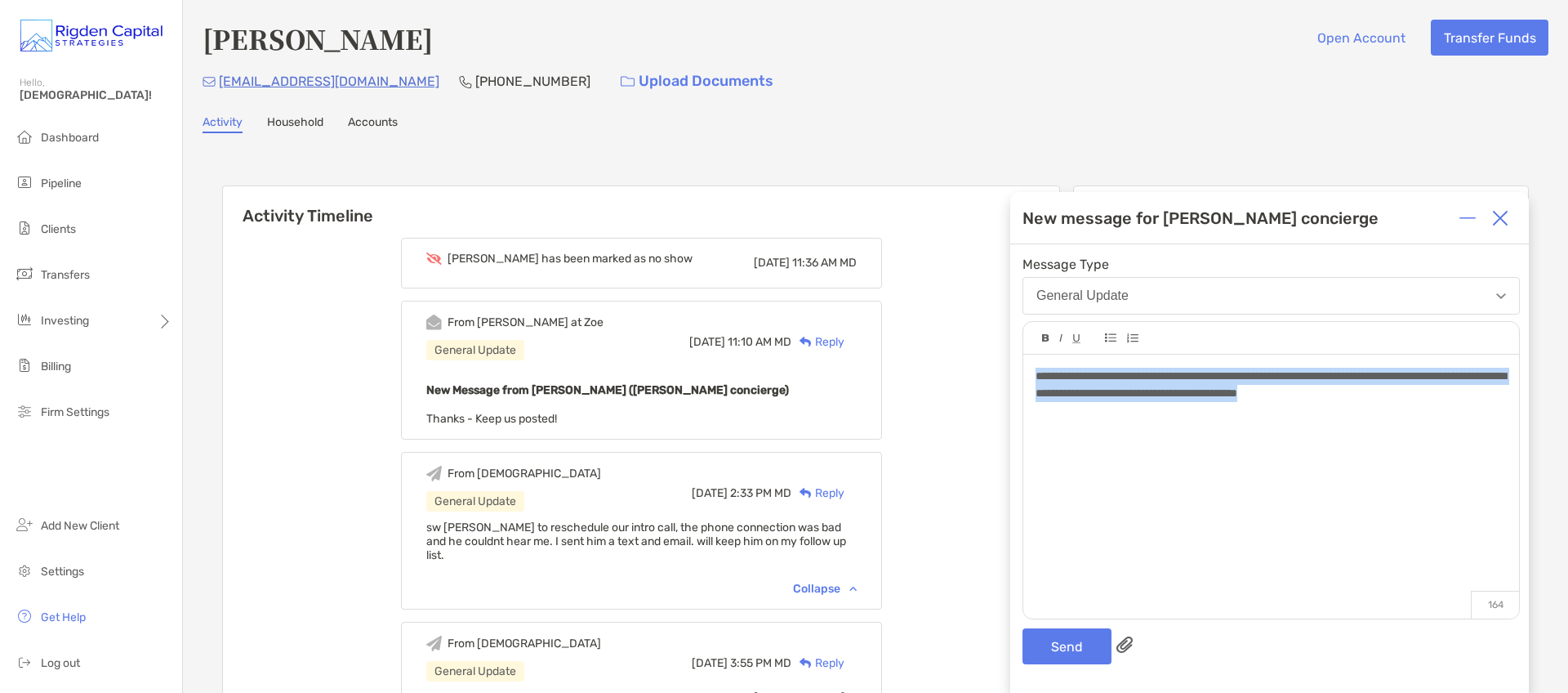
drag, startPoint x: 1447, startPoint y: 393, endPoint x: 1027, endPoint y: 376, distance: 420.3
click at [1027, 376] on div "**********" at bounding box center [1271, 478] width 495 height 248
copy span "**********"
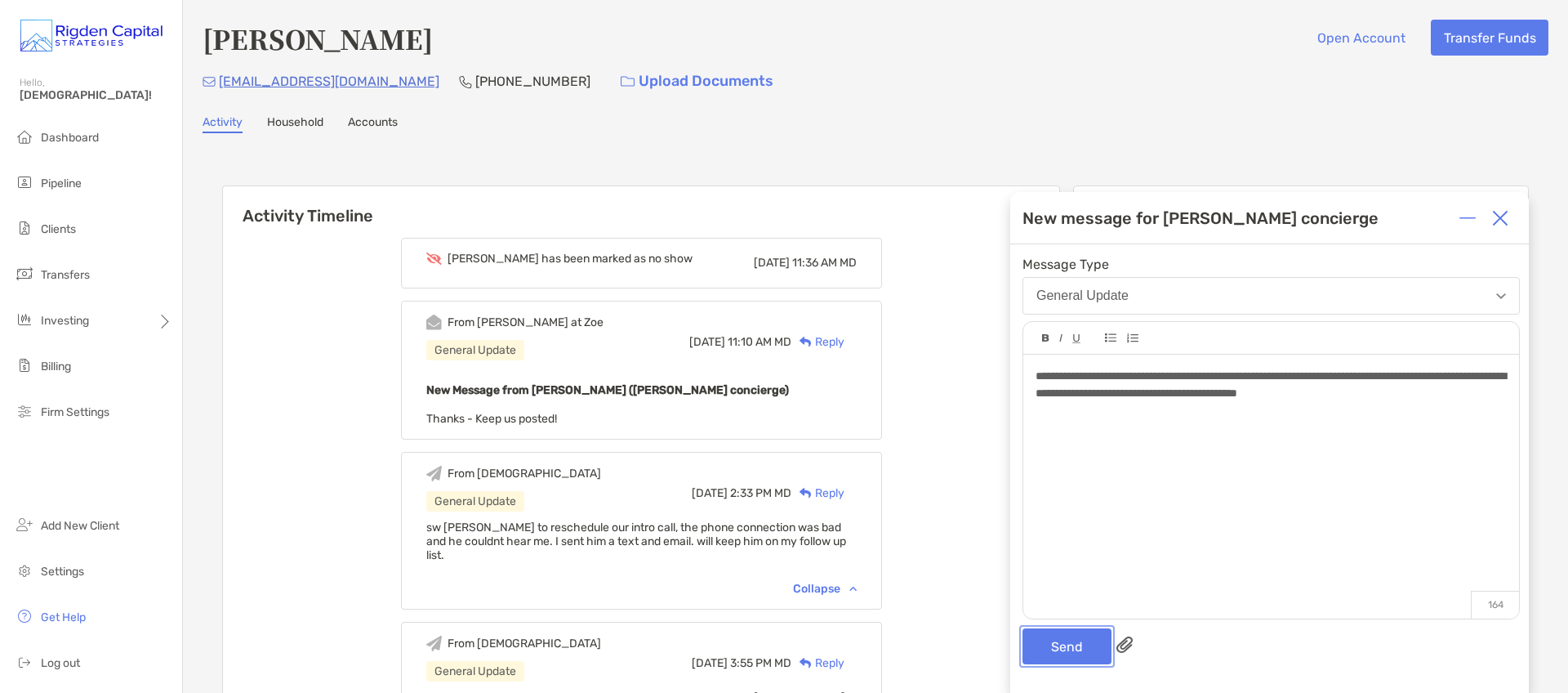
click at [1081, 650] on button "Send" at bounding box center [1066, 645] width 89 height 36
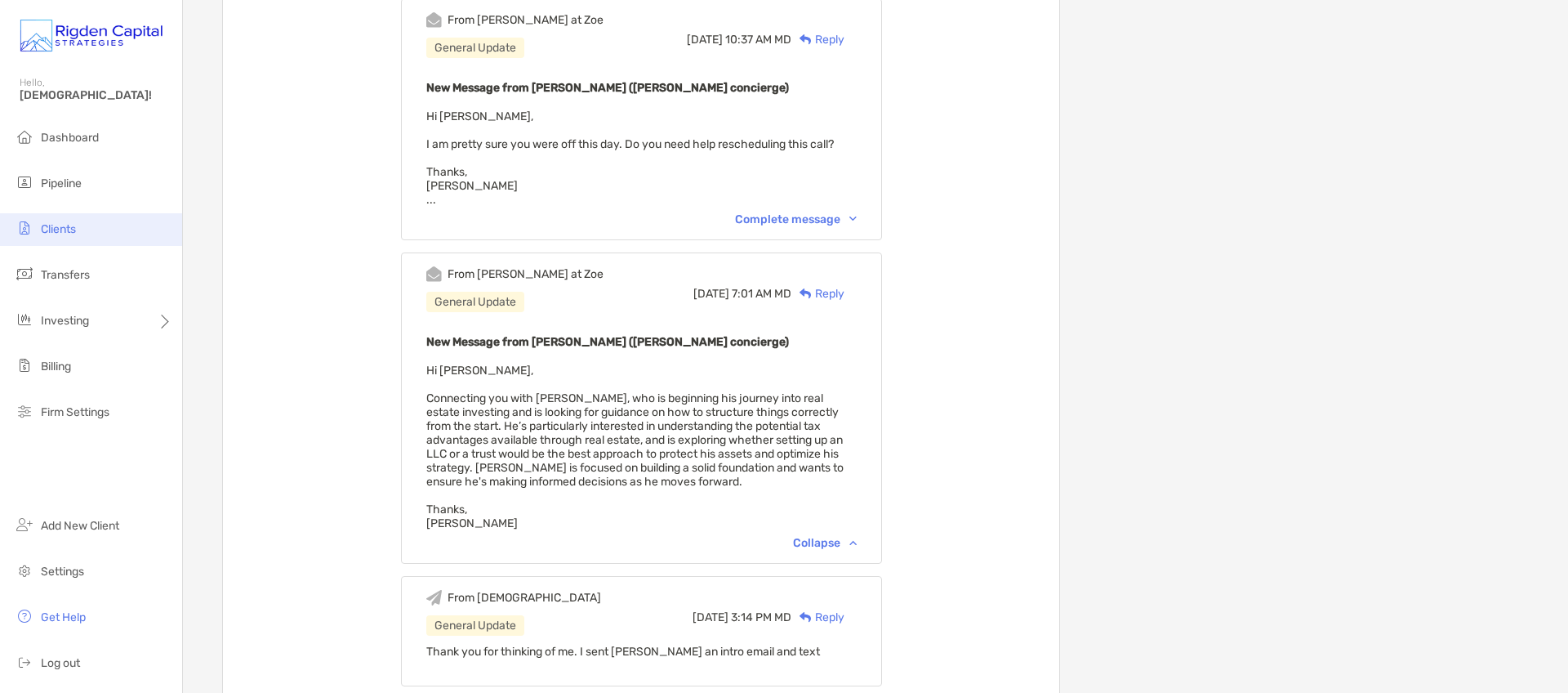
scroll to position [1044, 0]
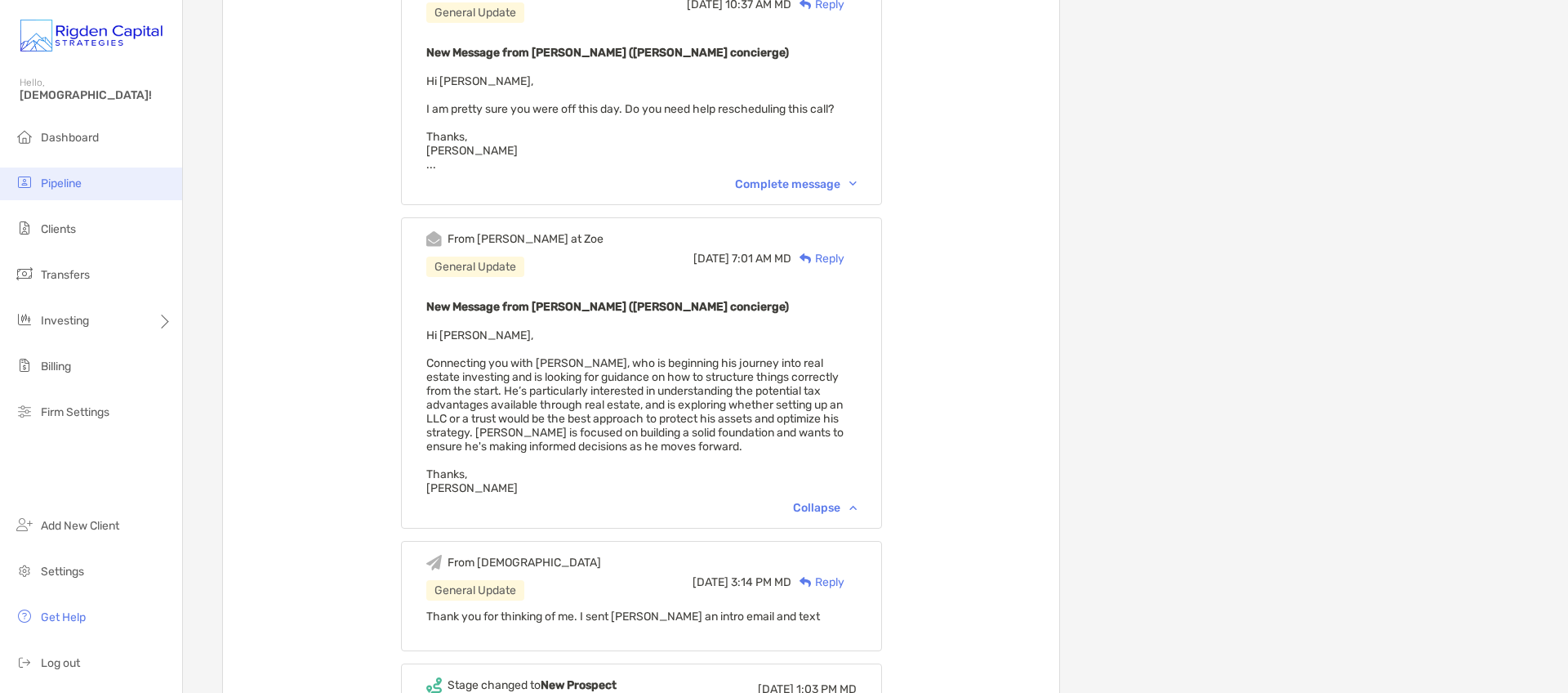
click at [66, 183] on span "Pipeline" at bounding box center [61, 183] width 41 height 14
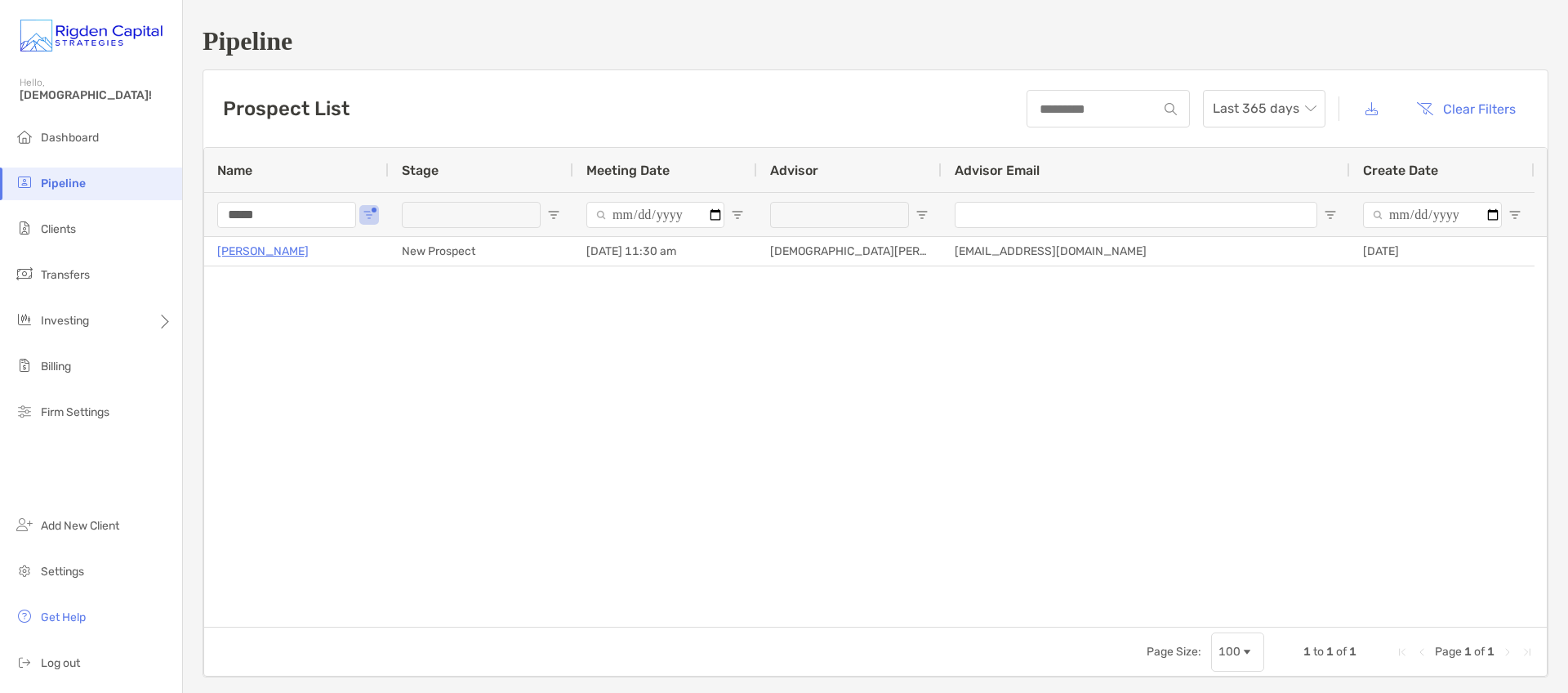
drag, startPoint x: 292, startPoint y: 214, endPoint x: 203, endPoint y: 216, distance: 89.0
click at [204, 216] on div "*****" at bounding box center [296, 214] width 184 height 44
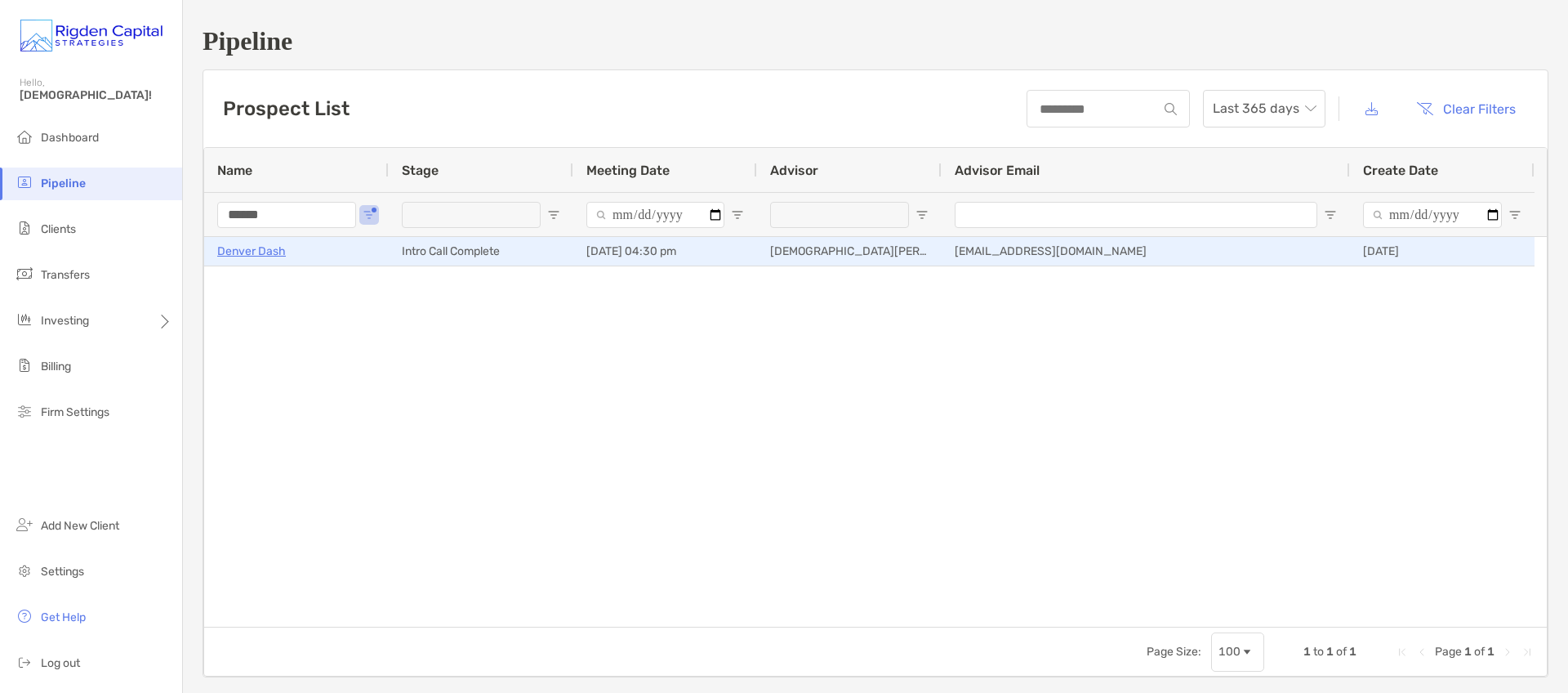
type input "******"
click at [263, 250] on p "Denver Dash" at bounding box center [251, 250] width 69 height 20
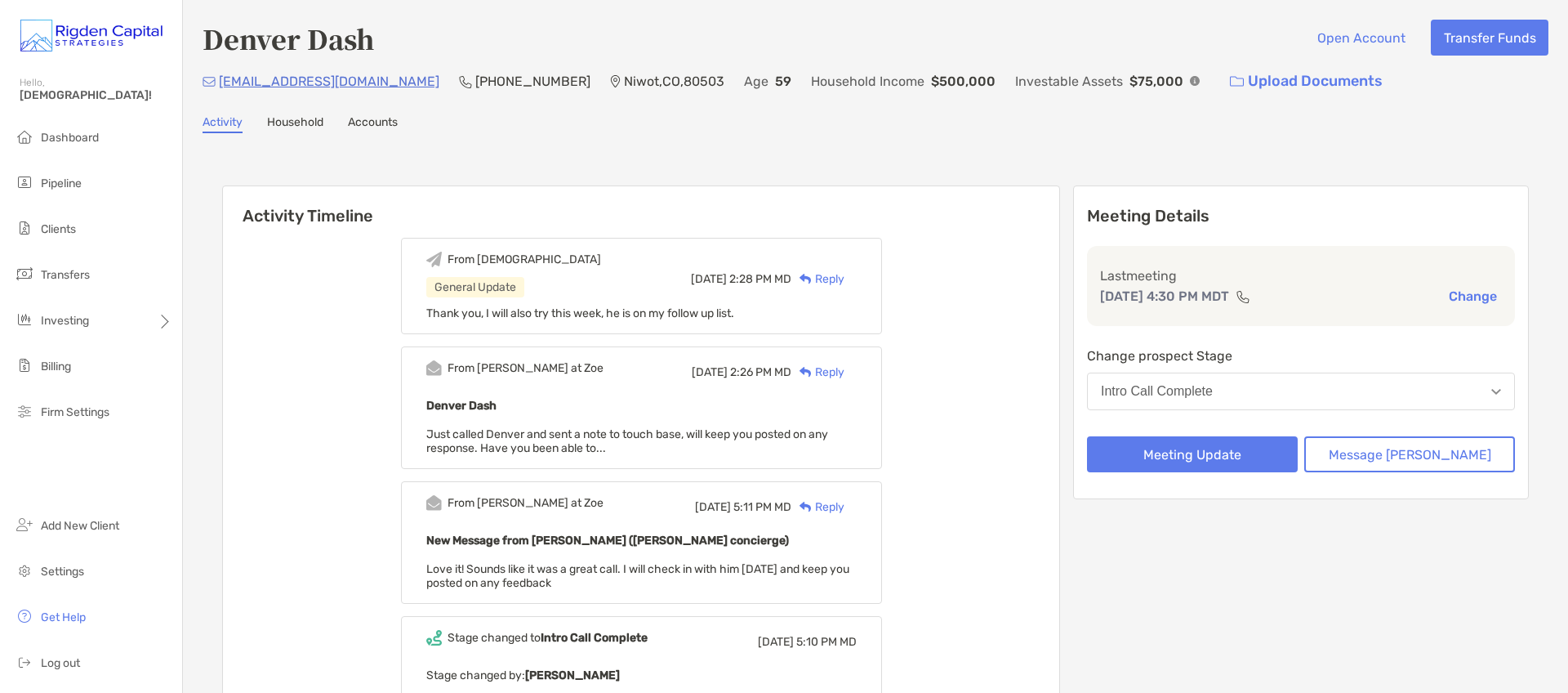
click at [844, 279] on div "Reply" at bounding box center [818, 279] width 53 height 17
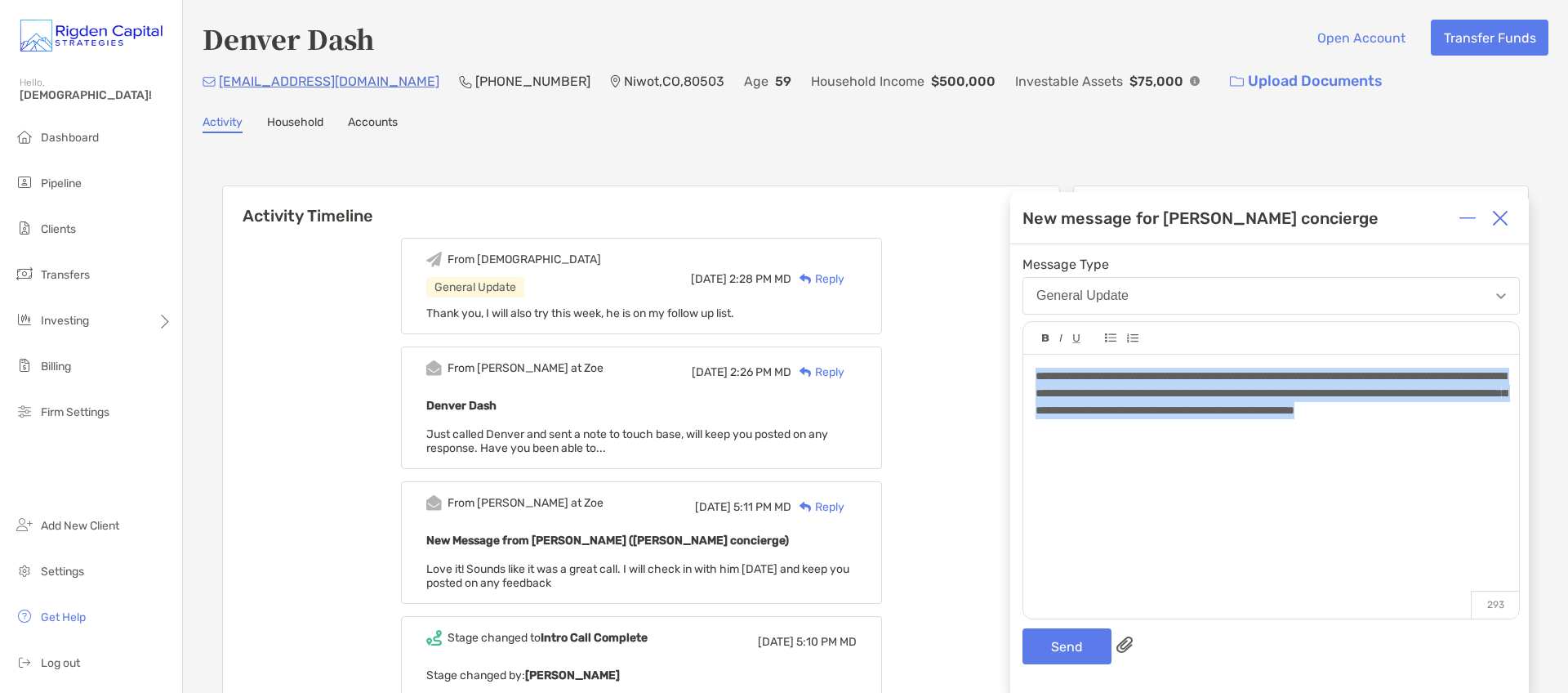
drag, startPoint x: 1155, startPoint y: 434, endPoint x: 1027, endPoint y: 376, distance: 140.5
click at [1027, 376] on div "**********" at bounding box center [1271, 478] width 495 height 248
copy span "**********"
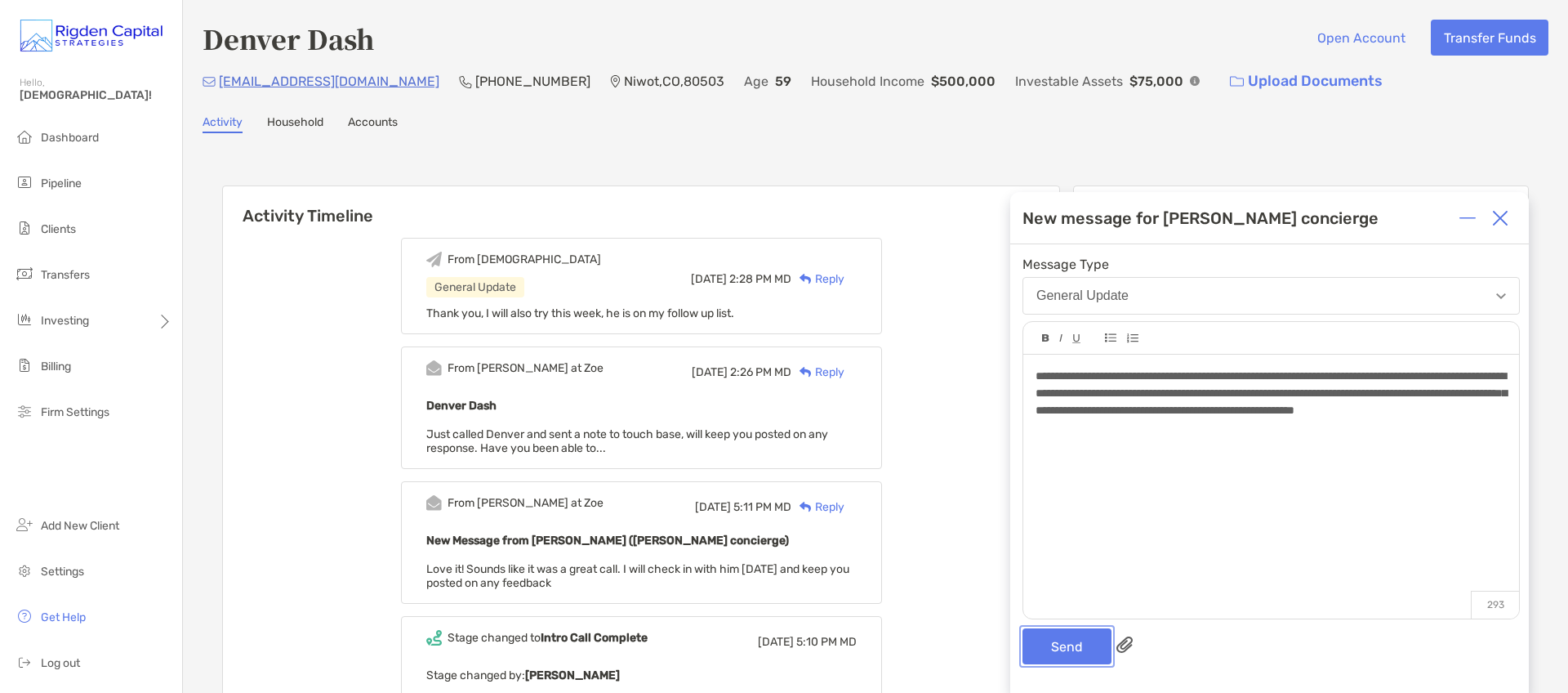
click at [1077, 652] on button "Send" at bounding box center [1066, 645] width 89 height 36
